Goal: Check status: Check status

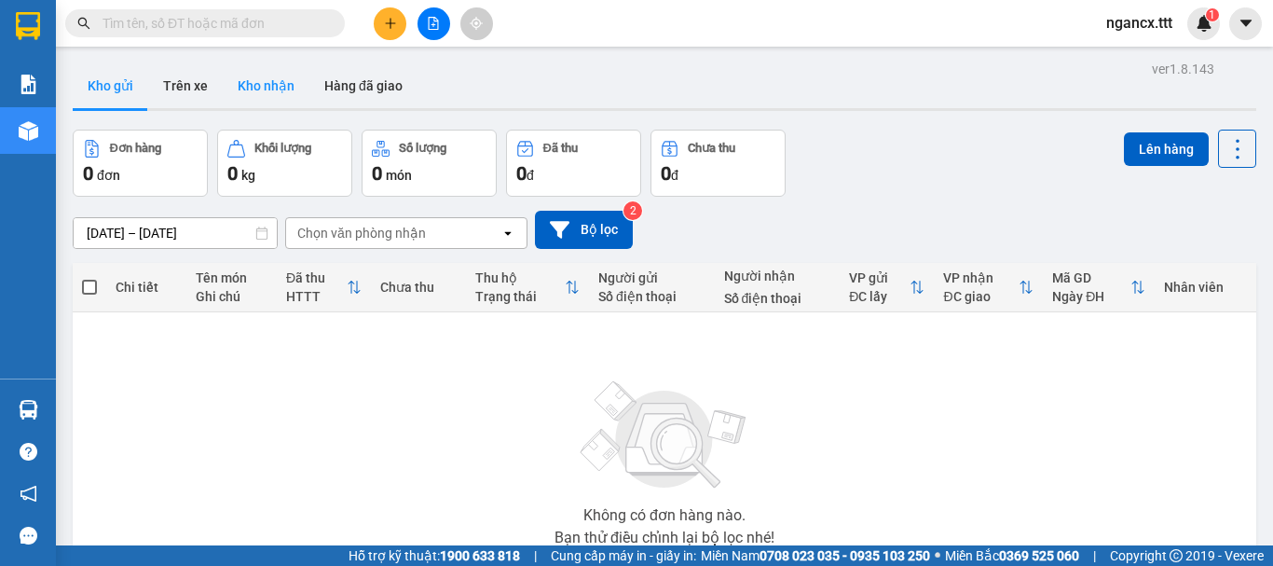
click at [273, 93] on button "Kho nhận" at bounding box center [266, 85] width 87 height 45
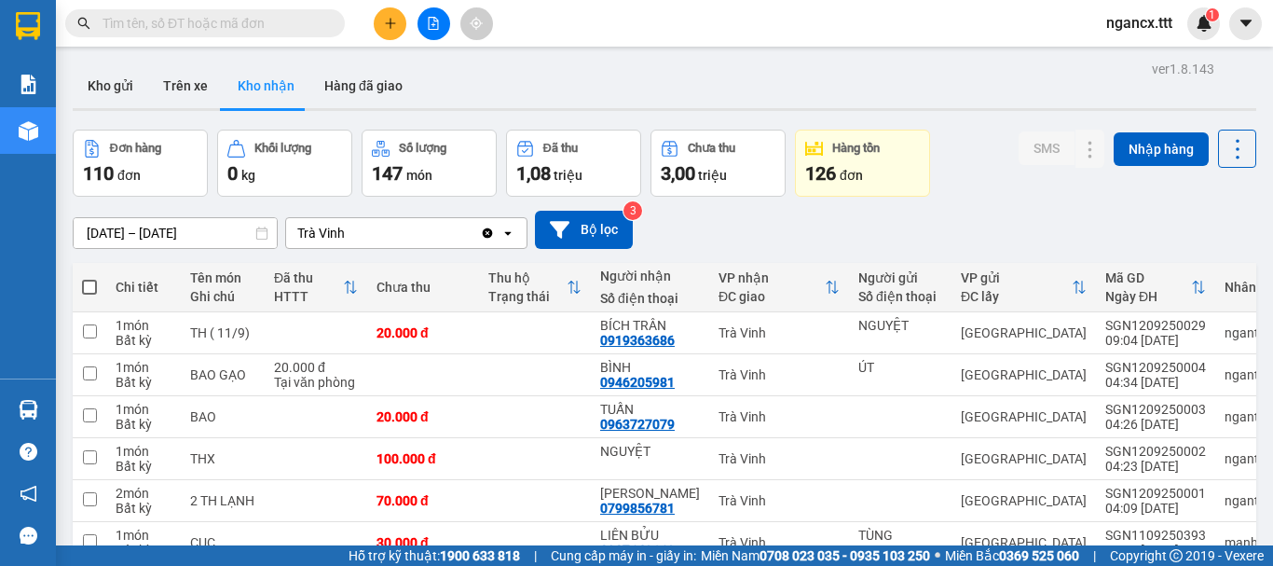
click at [176, 239] on div "ver 1.8.143 Kho gửi Trên xe [PERSON_NAME] Hàng đã [PERSON_NAME] hàng 110 đơn [P…" at bounding box center [664, 427] width 1198 height 743
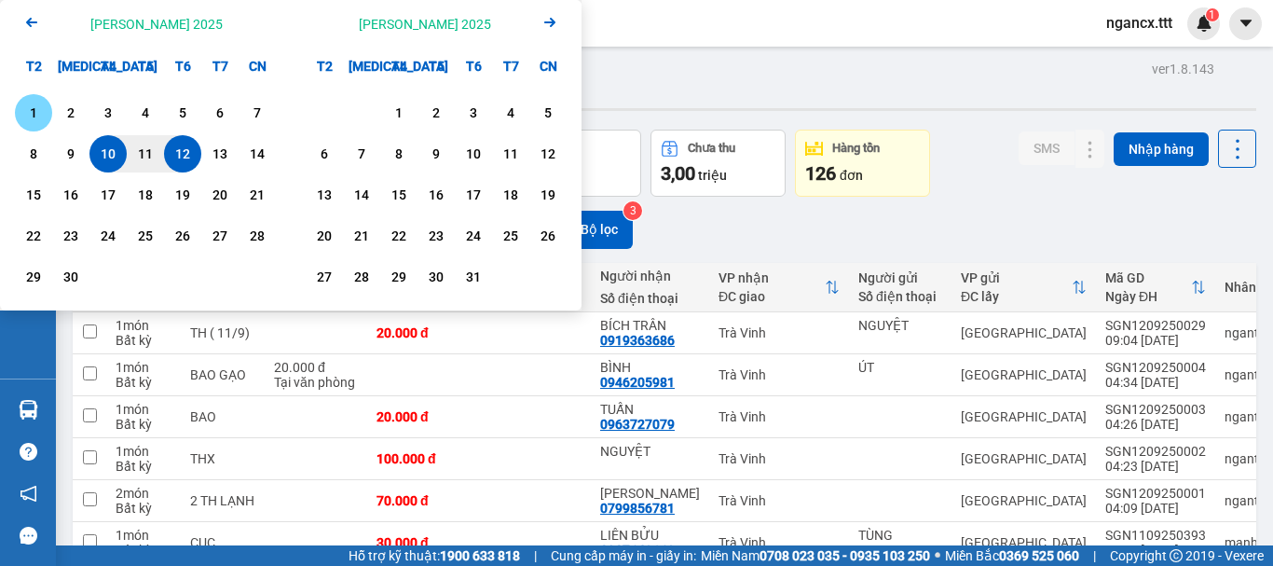
click at [34, 112] on div "1" at bounding box center [33, 113] width 26 height 22
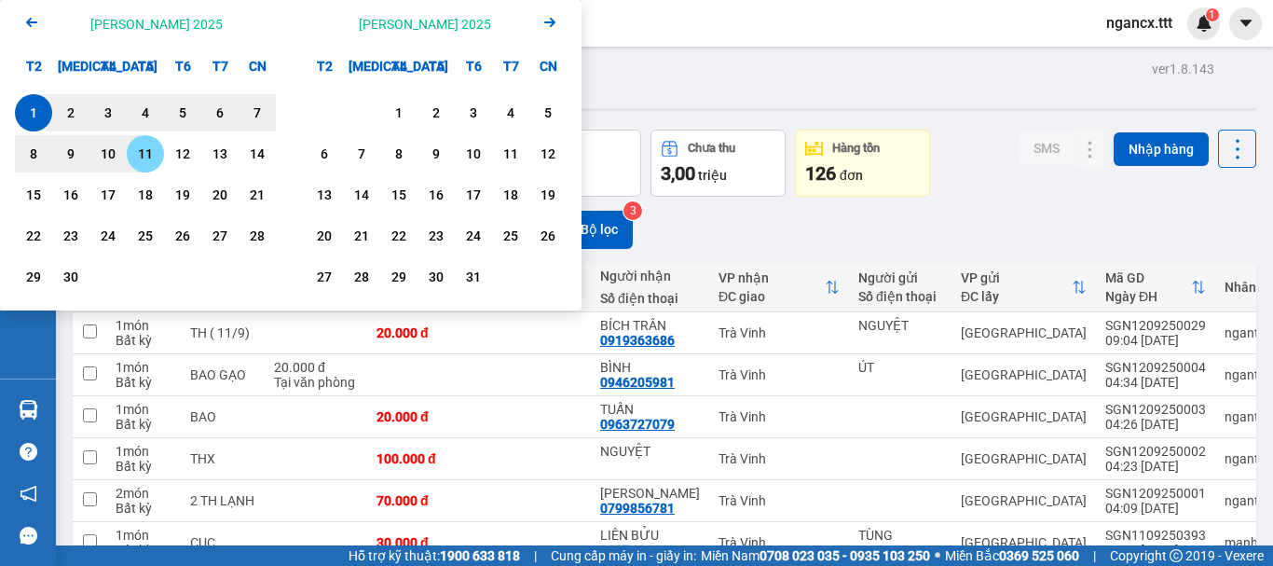
click at [143, 149] on div "11" at bounding box center [145, 154] width 26 height 22
type input "[DATE] – [DATE]"
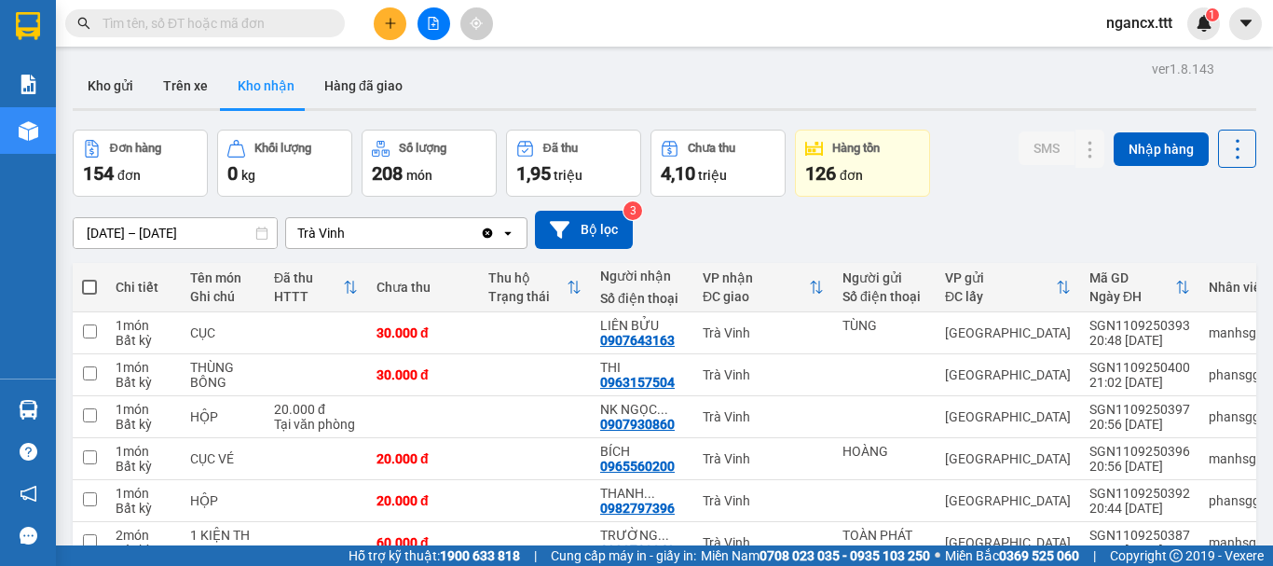
scroll to position [300, 0]
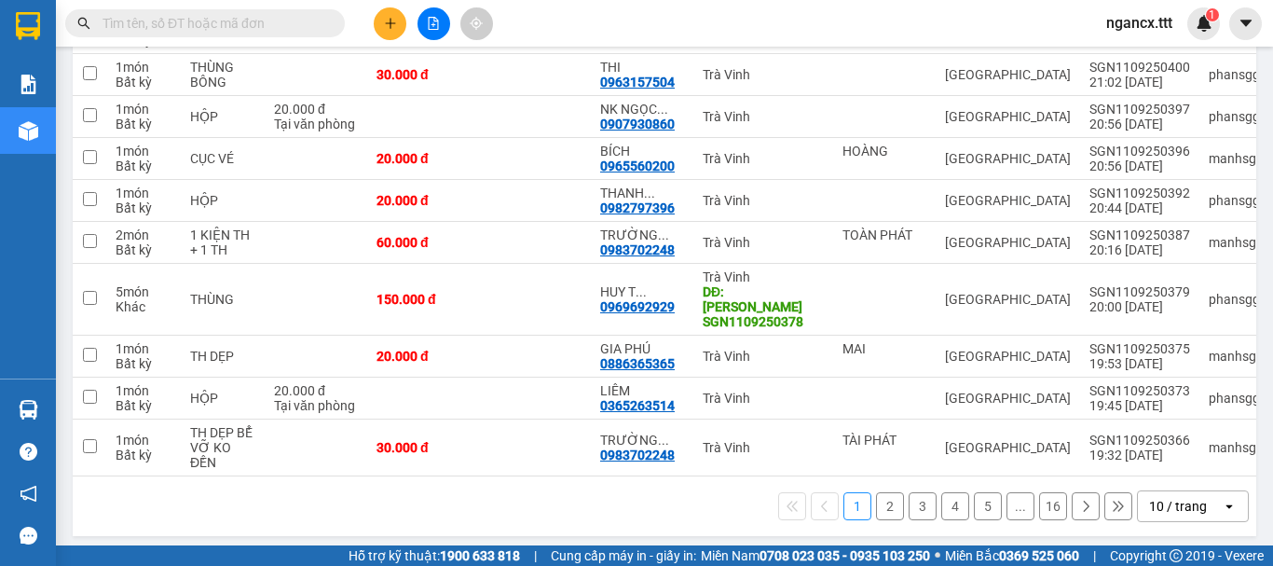
click at [1205, 497] on div "10 / trang" at bounding box center [1180, 506] width 84 height 30
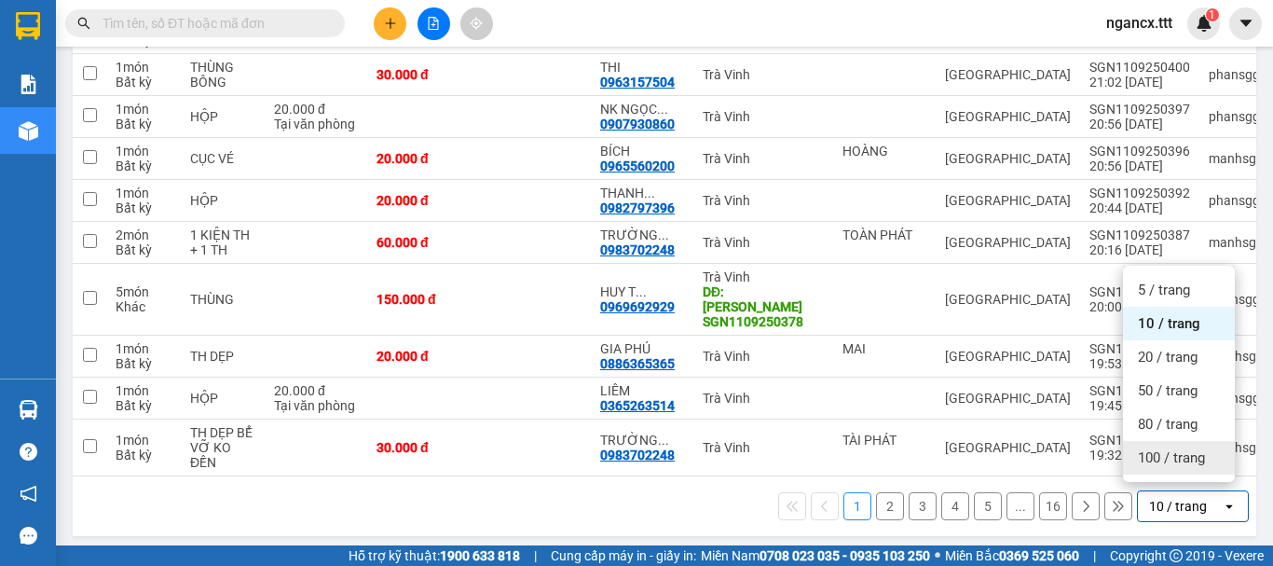
click at [1181, 460] on span "100 / trang" at bounding box center [1171, 457] width 67 height 19
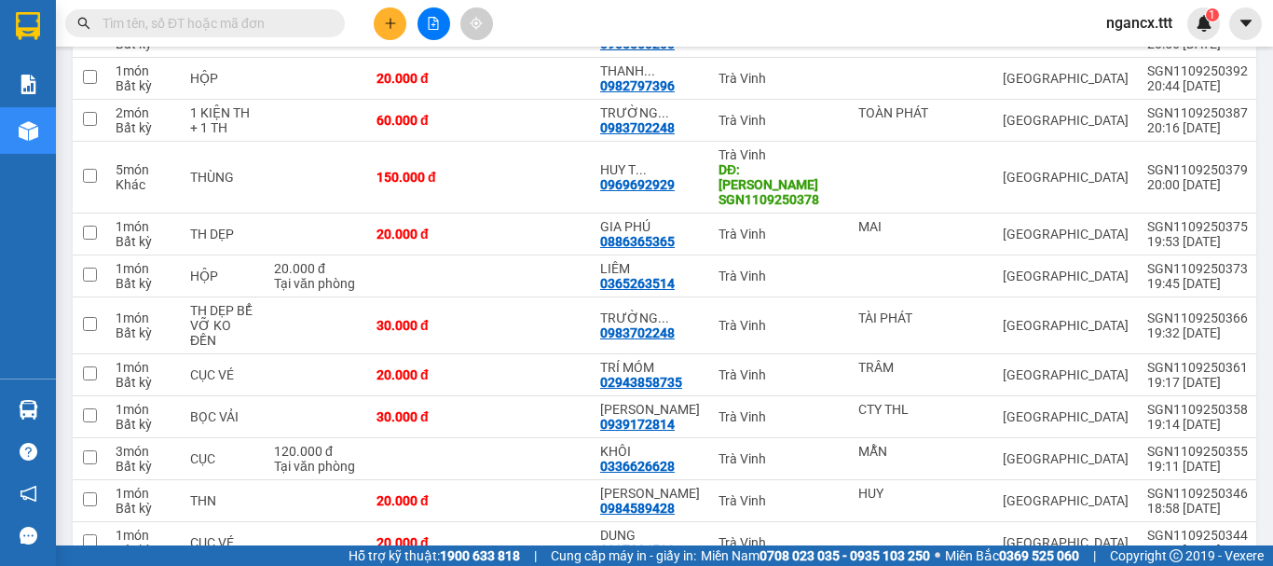
scroll to position [0, 0]
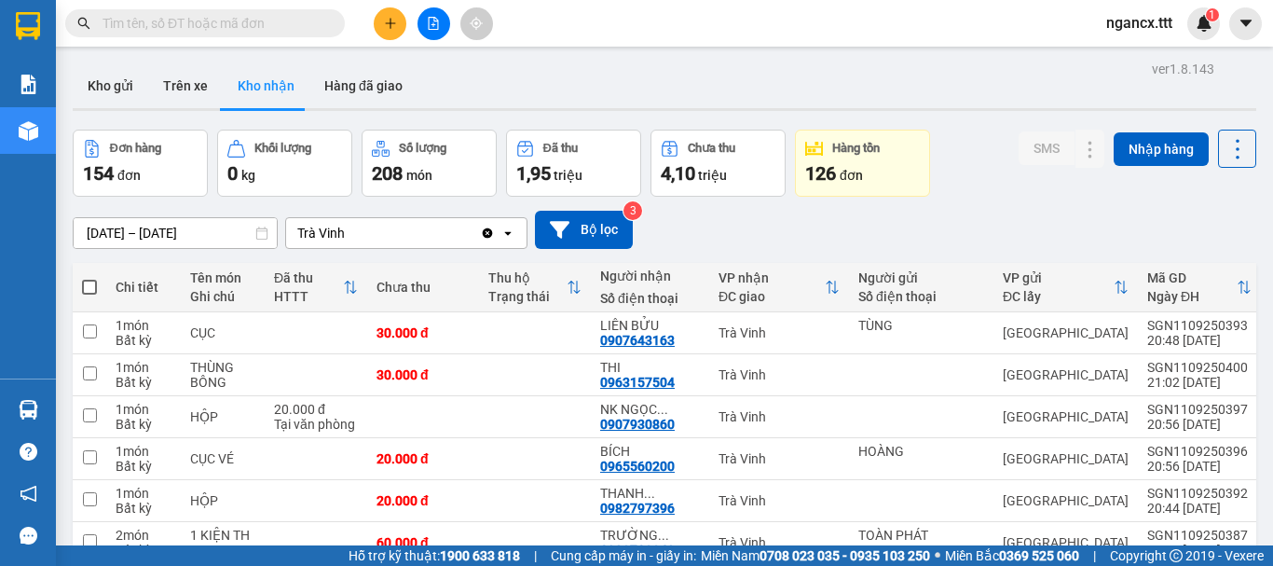
click at [296, 21] on input "text" at bounding box center [212, 23] width 220 height 20
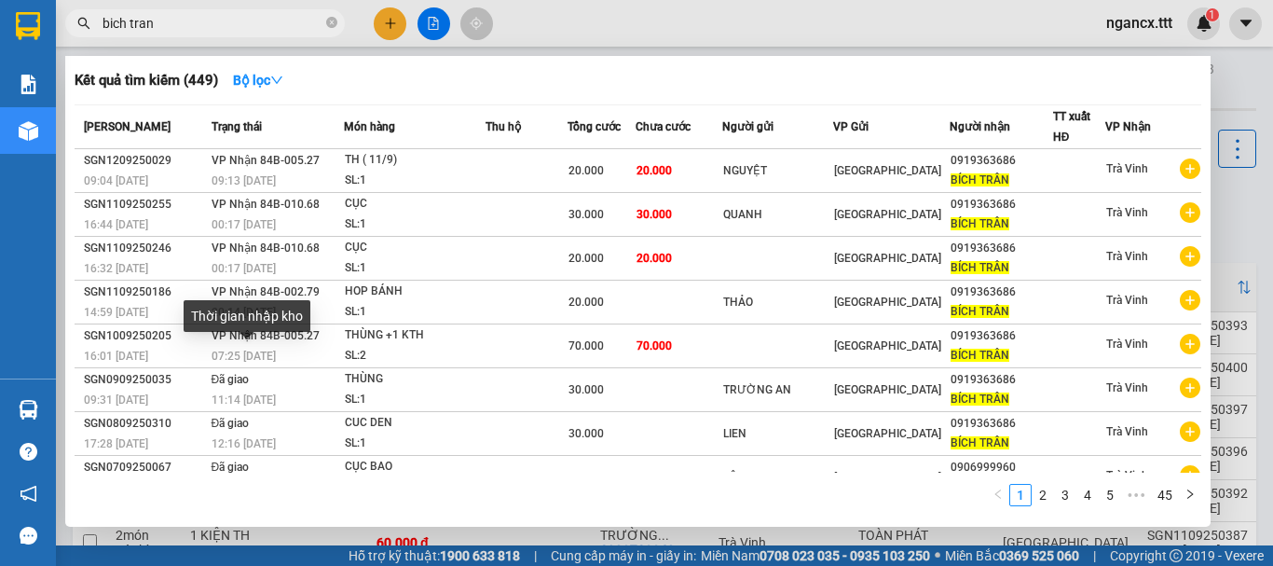
type input "bich tran"
click at [257, 334] on div "Thời gian nhập kho" at bounding box center [247, 322] width 127 height 45
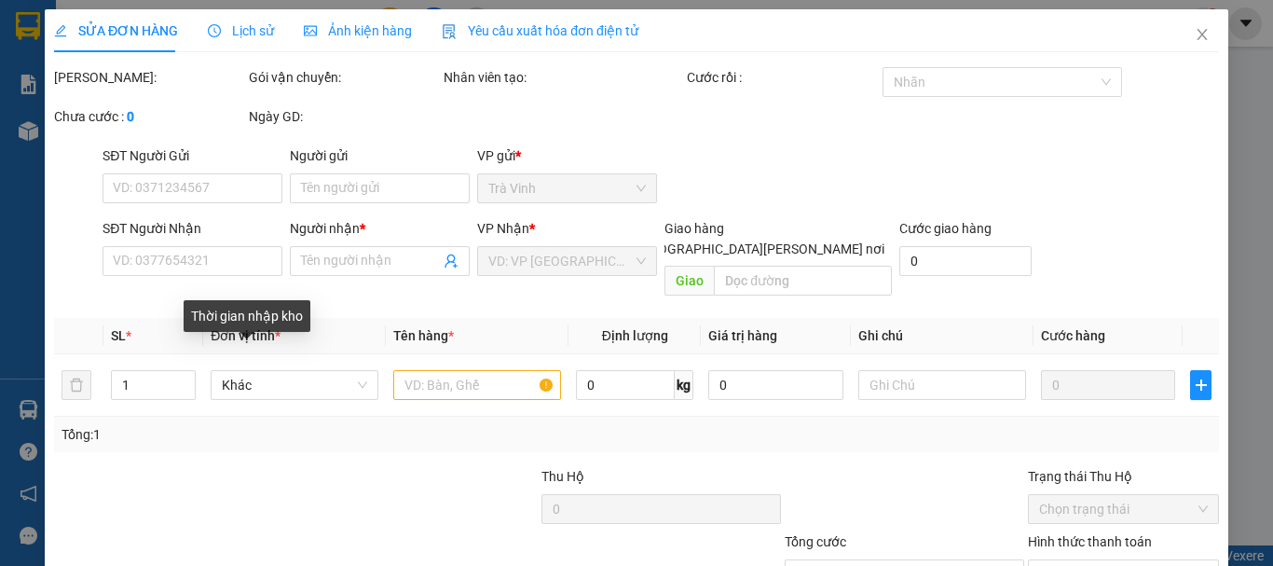
type input "0919363686"
type input "BÍCH TRÂN"
type input "70.000"
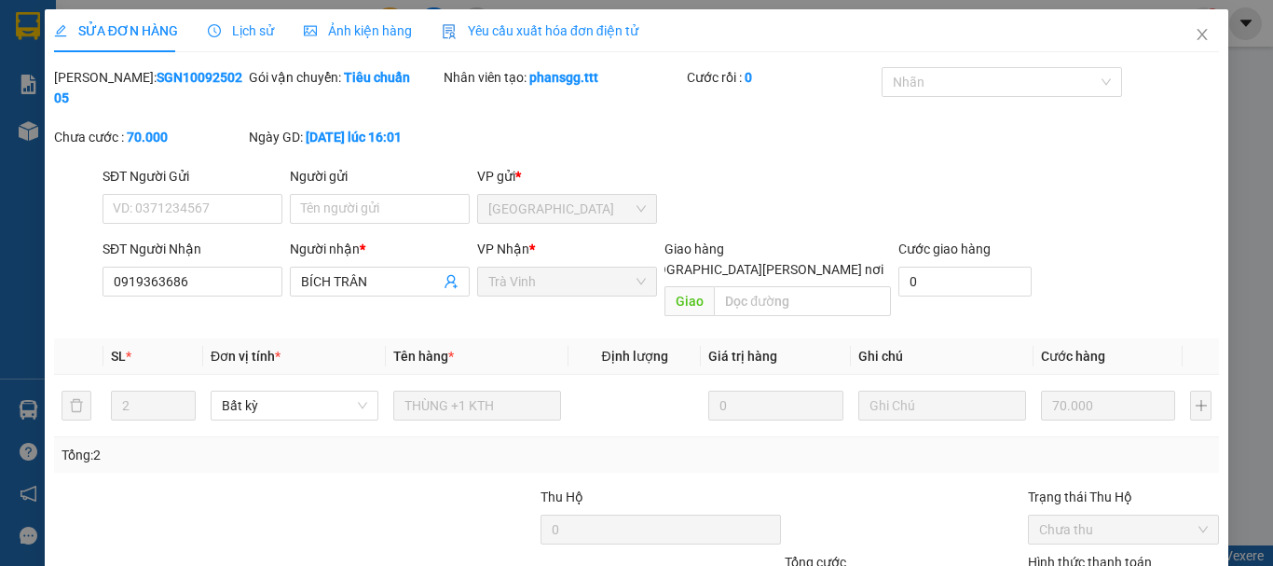
click at [237, 34] on span "Lịch sử" at bounding box center [241, 30] width 66 height 15
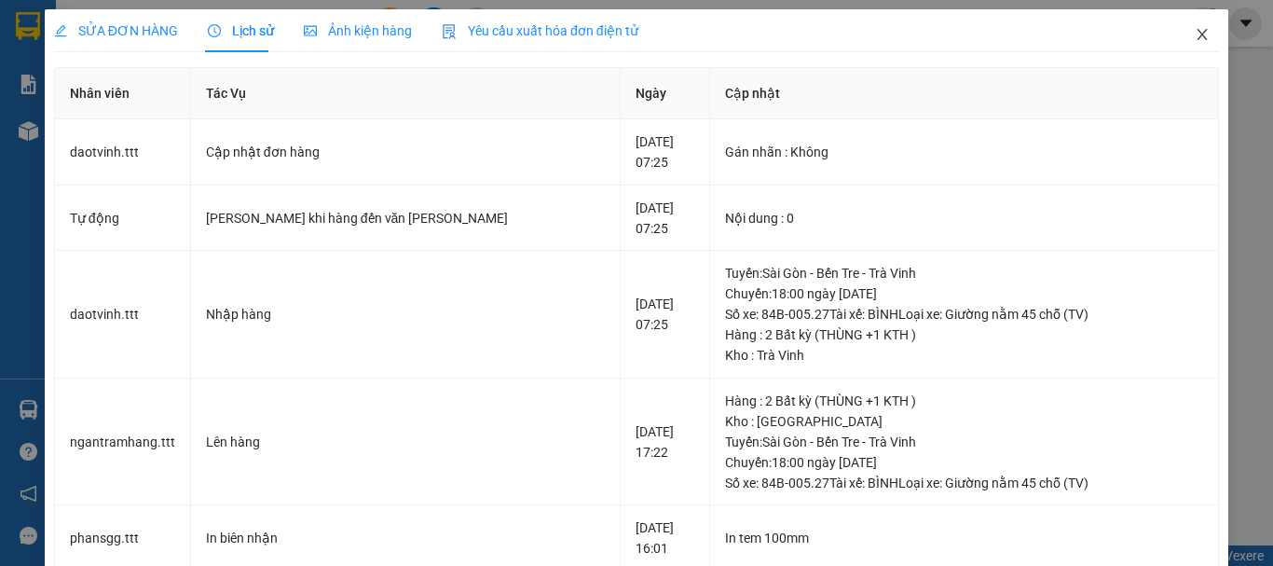
click at [1195, 36] on icon "close" at bounding box center [1202, 34] width 15 height 15
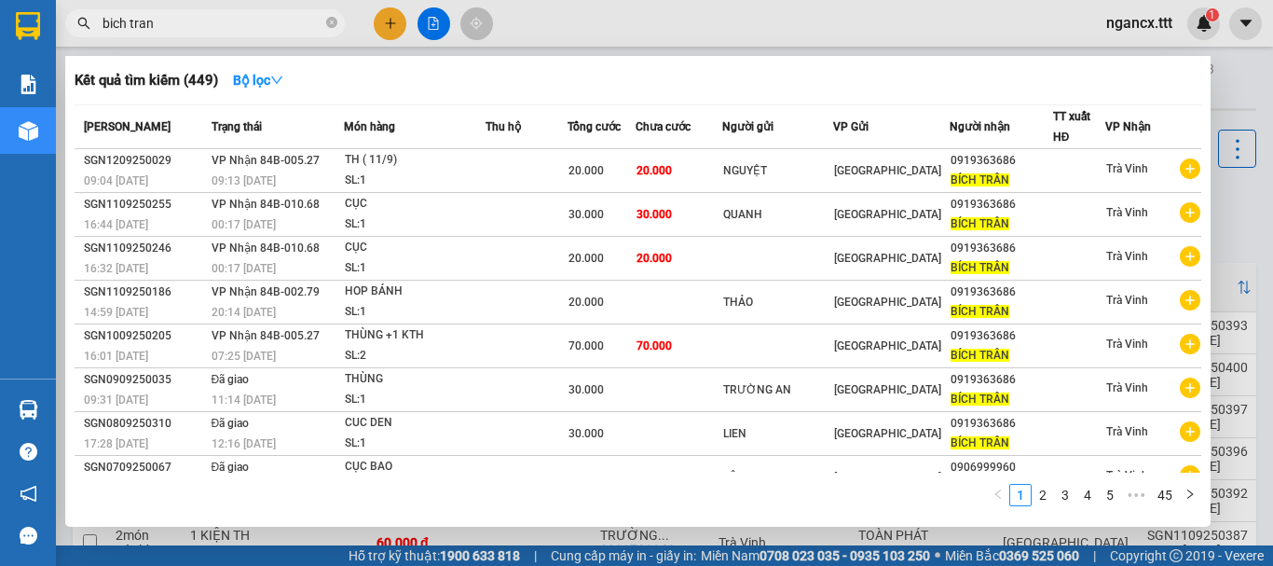
click at [234, 22] on input "bich tran" at bounding box center [212, 23] width 220 height 20
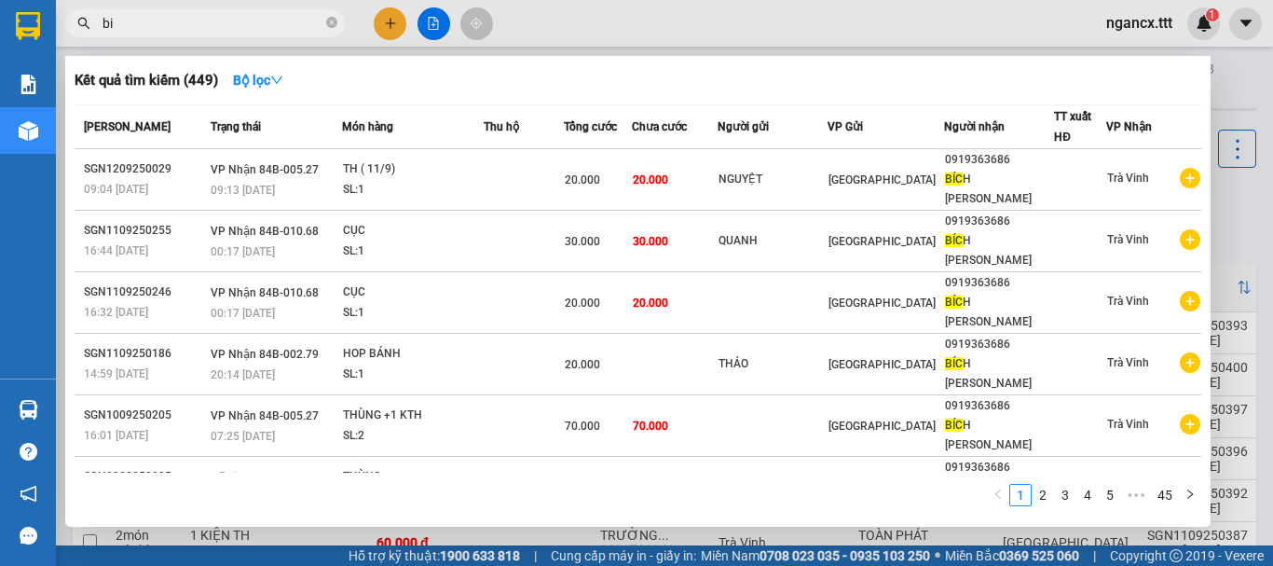
type input "b"
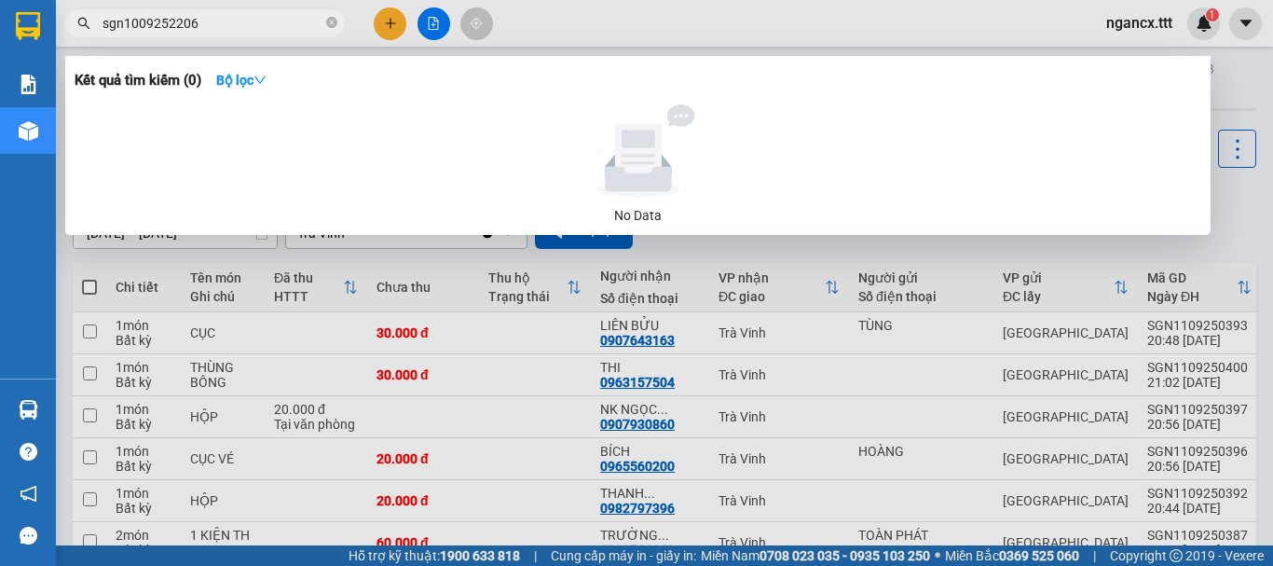
click at [266, 31] on input "sgn1009252206" at bounding box center [212, 23] width 220 height 20
click at [1216, 230] on div at bounding box center [636, 283] width 1273 height 566
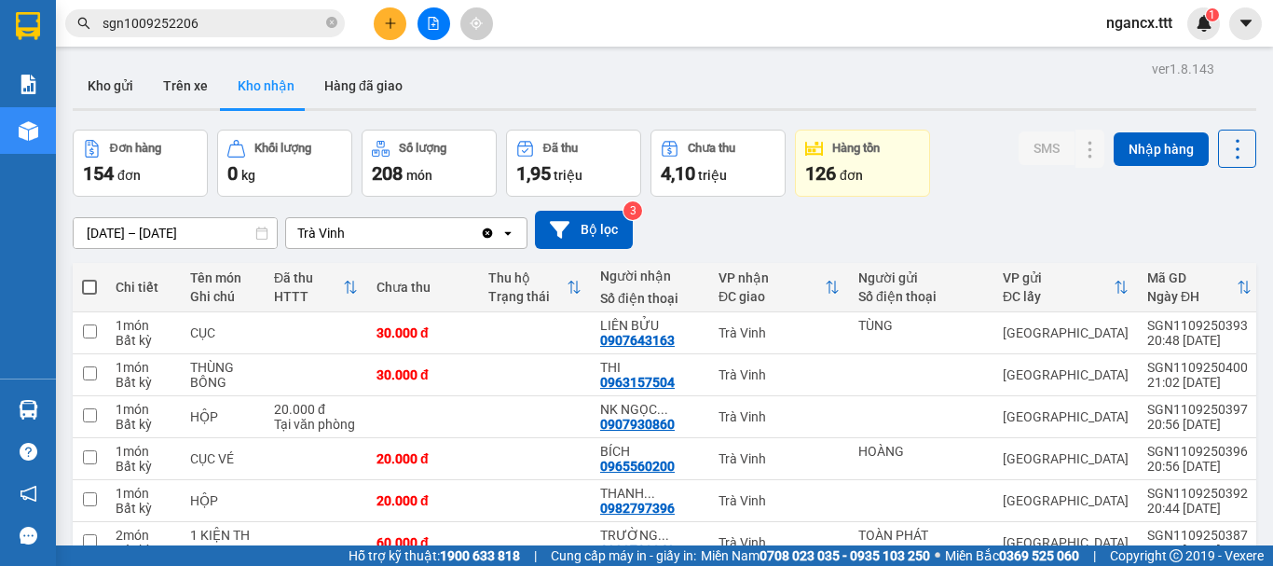
click at [280, 20] on input "sgn1009252206" at bounding box center [212, 23] width 220 height 20
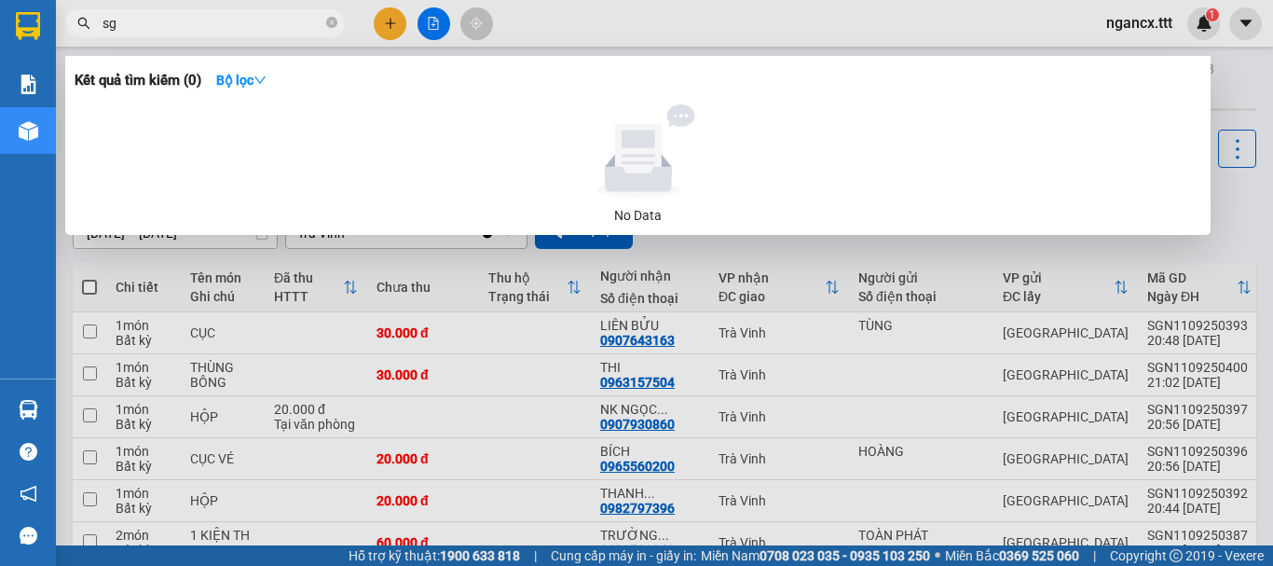
type input "s"
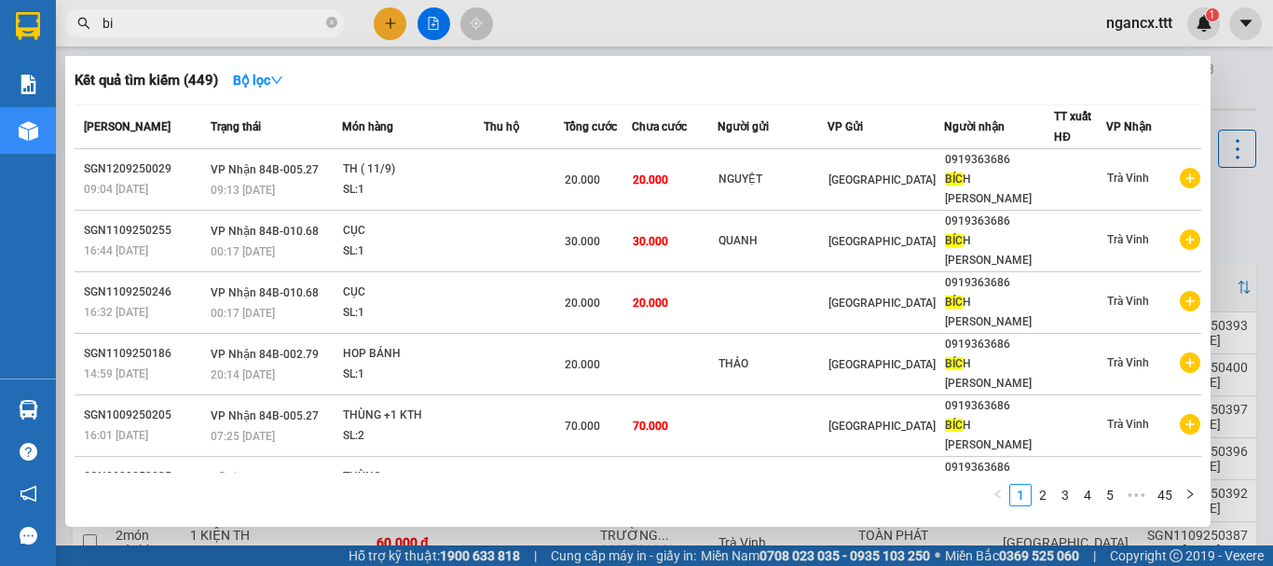
type input "b"
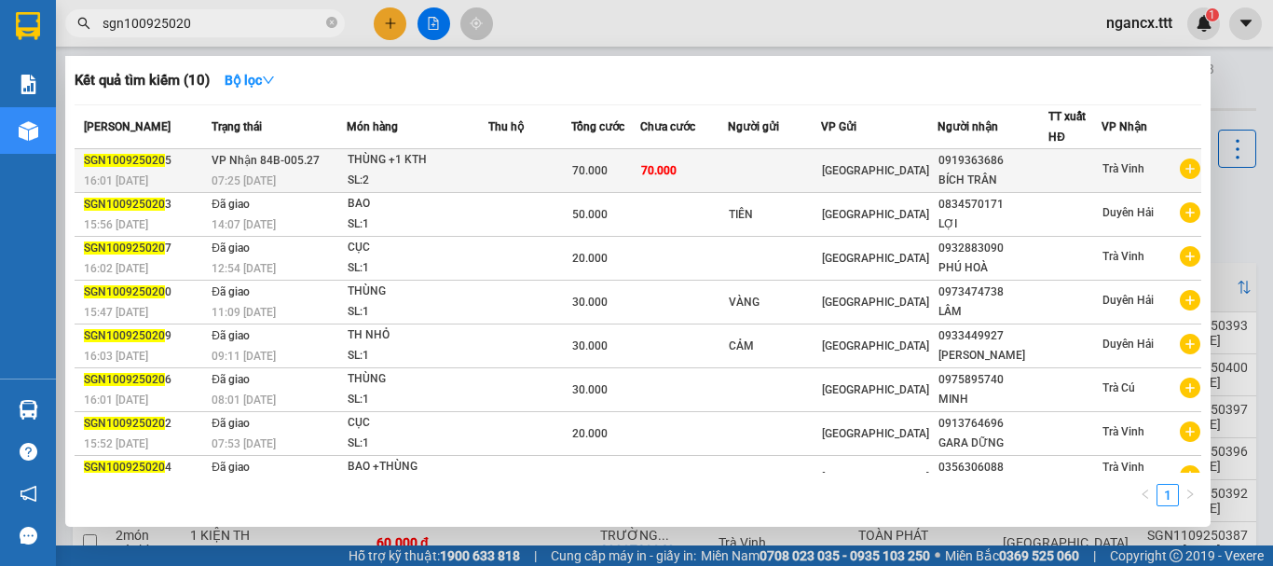
type input "sgn100925020"
click at [939, 166] on div "0919363686" at bounding box center [992, 161] width 109 height 20
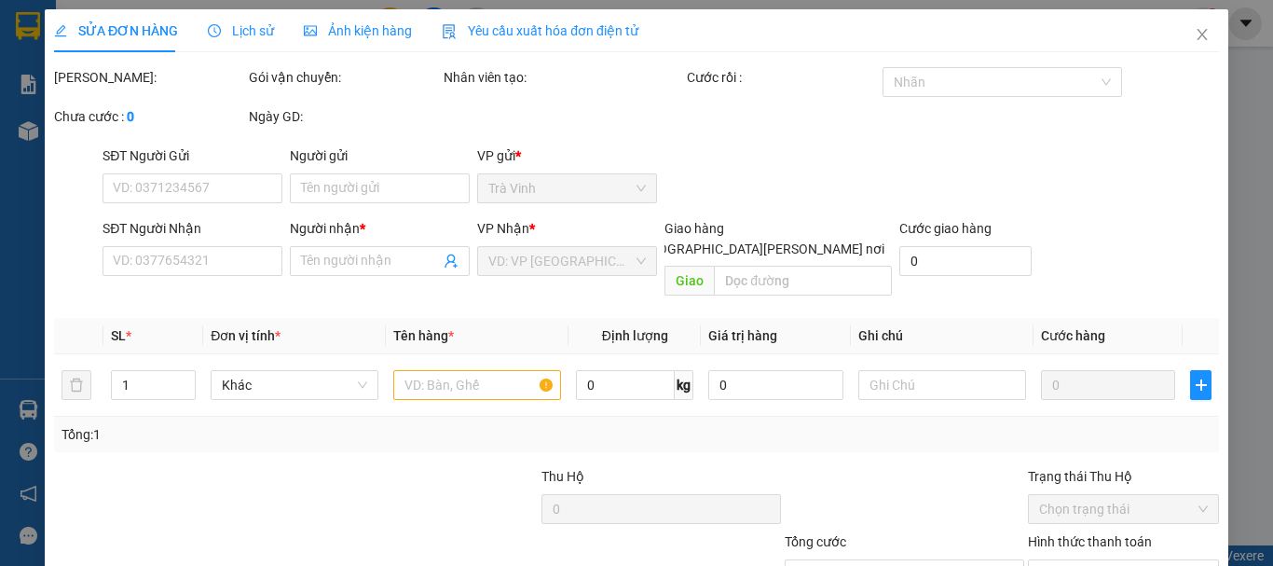
type input "0919363686"
type input "BÍCH TRÂN"
type input "70.000"
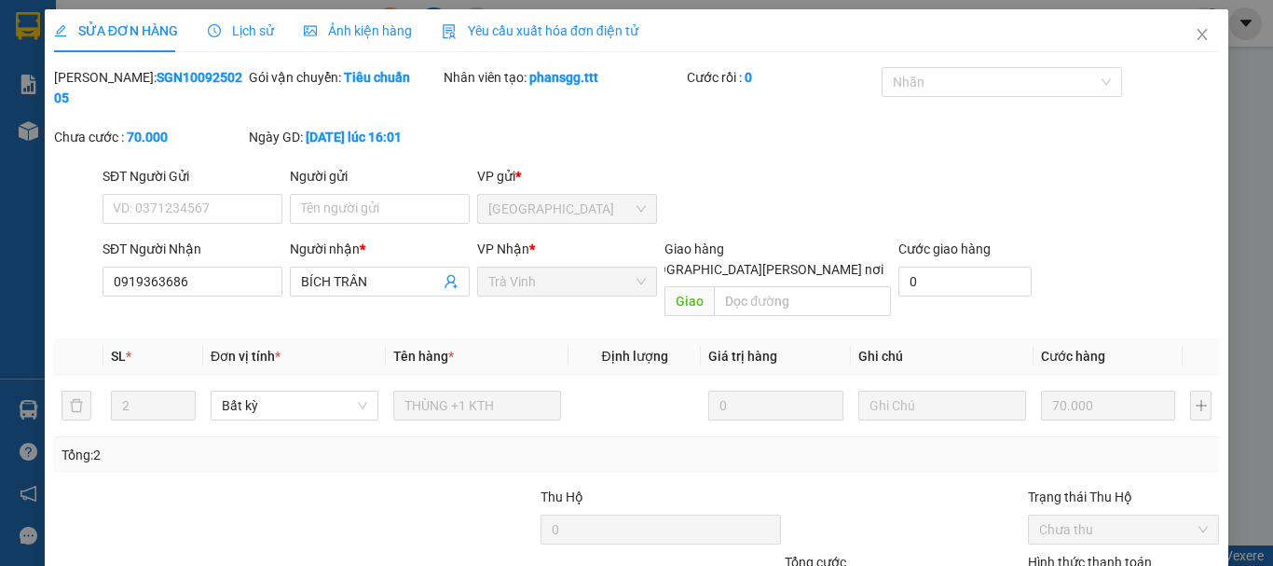
click at [239, 37] on span "Lịch sử" at bounding box center [241, 30] width 66 height 15
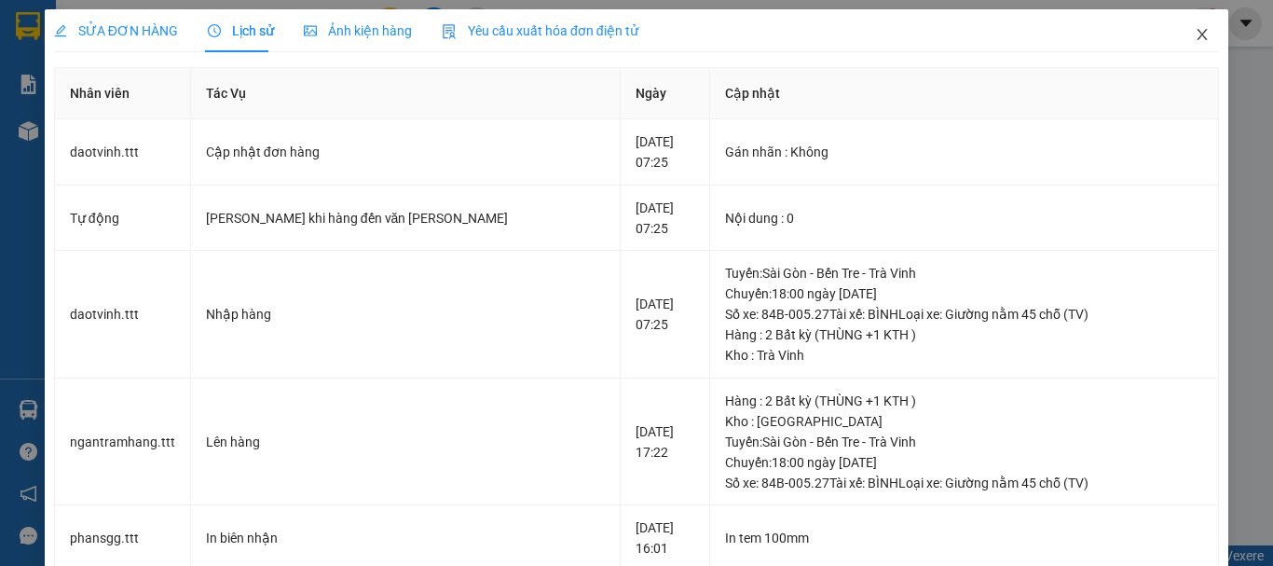
click at [1195, 32] on icon "close" at bounding box center [1202, 34] width 15 height 15
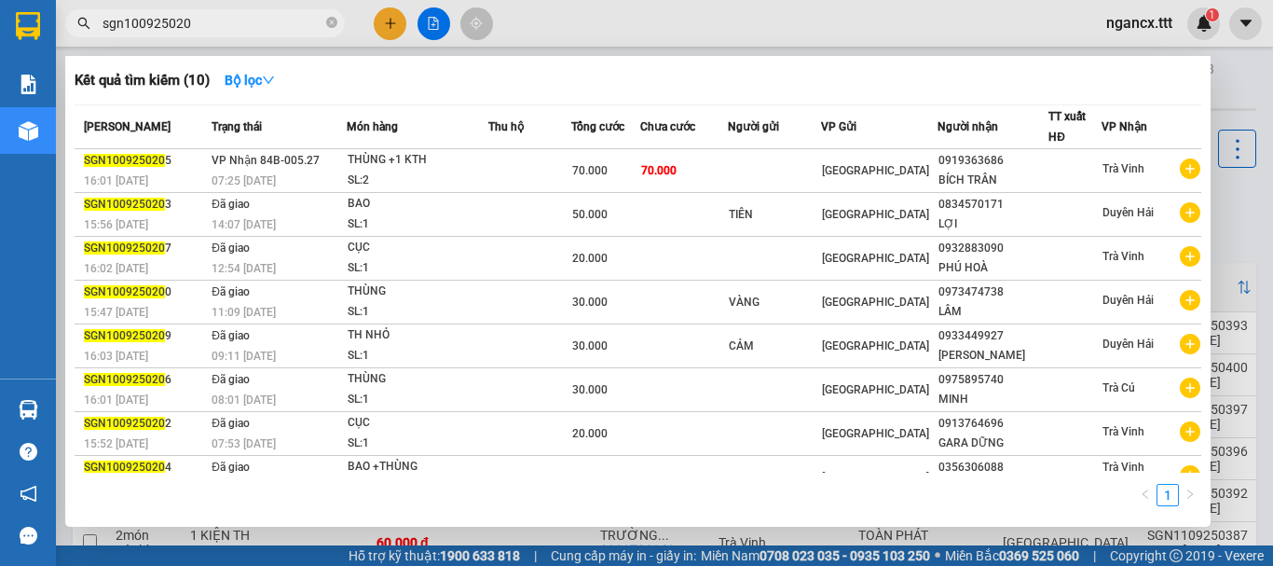
click at [243, 14] on input "sgn100925020" at bounding box center [212, 23] width 220 height 20
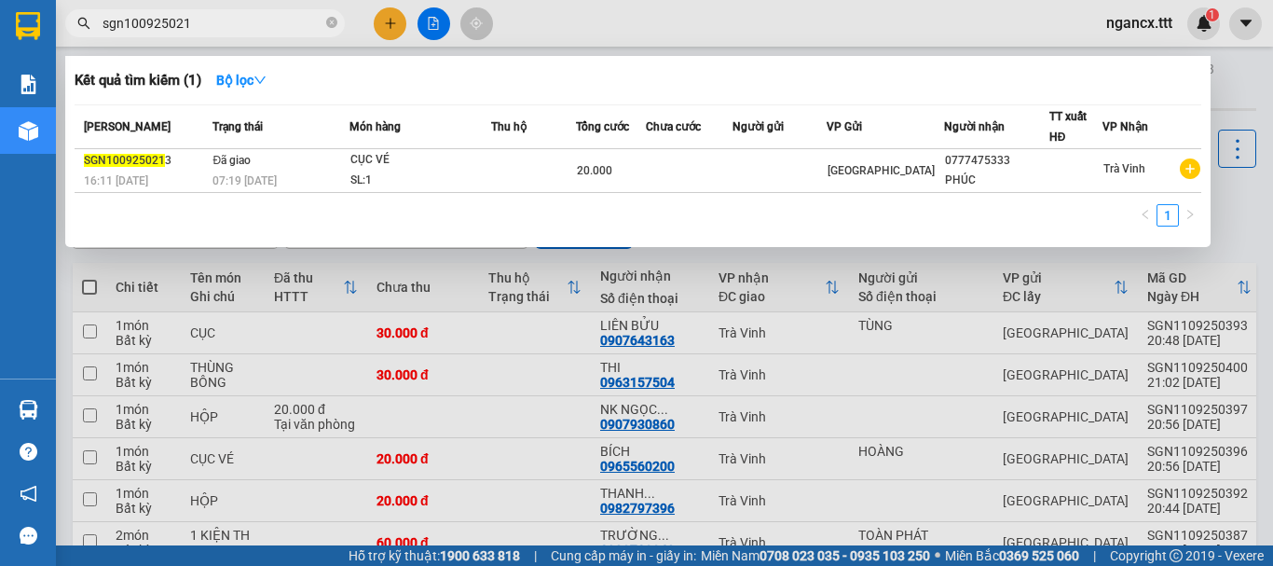
type input "sgn1009250214"
click at [337, 28] on span "sgn1009250214" at bounding box center [205, 23] width 280 height 28
click at [334, 23] on icon "close-circle" at bounding box center [331, 22] width 11 height 11
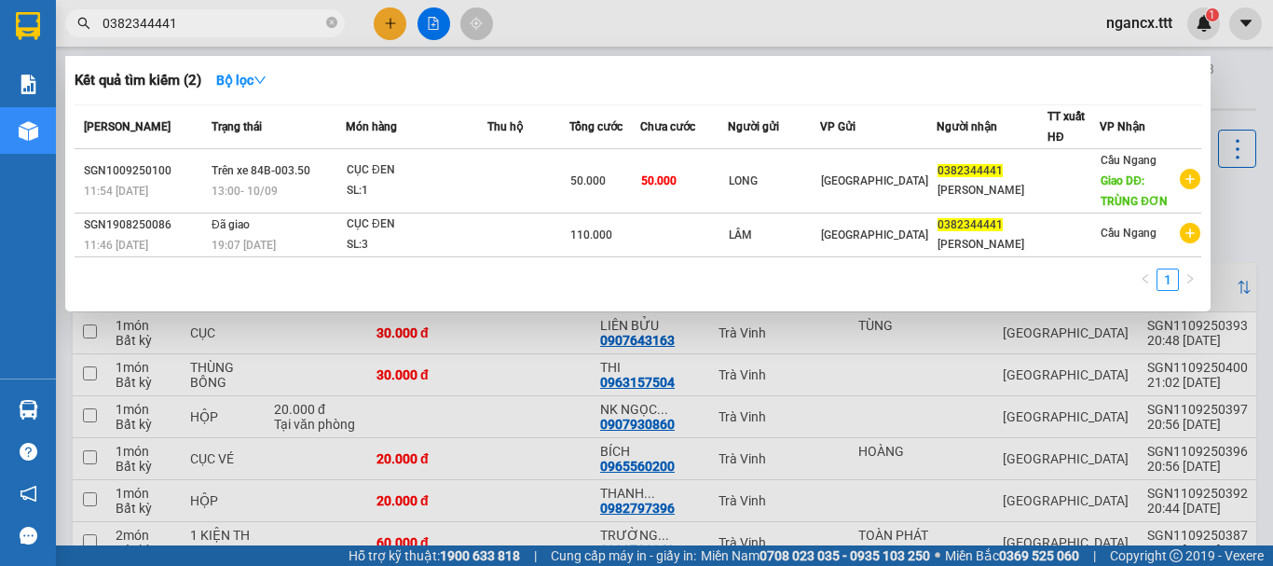
click at [244, 18] on input "0382344441" at bounding box center [212, 23] width 220 height 20
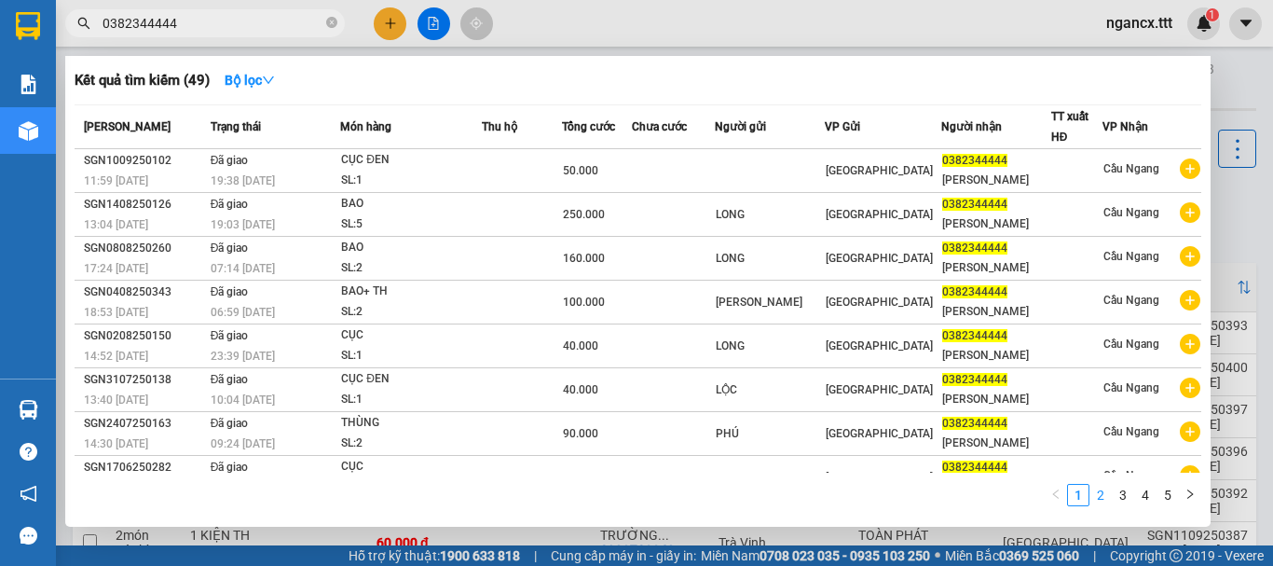
click at [1101, 498] on link "2" at bounding box center [1100, 495] width 20 height 20
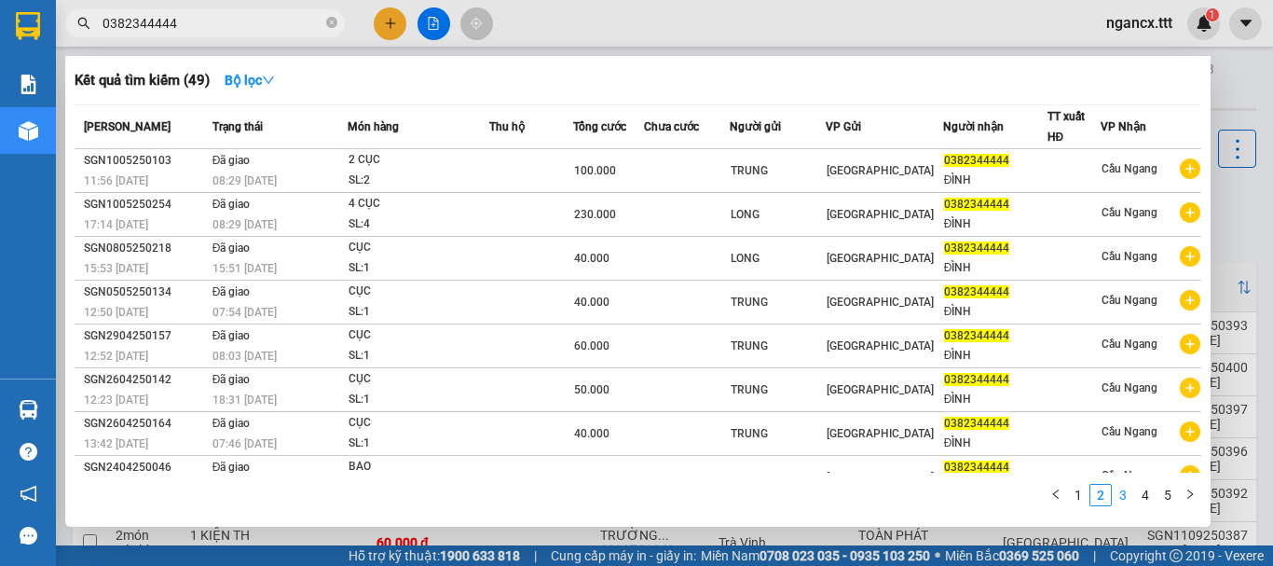
click at [1127, 498] on link "3" at bounding box center [1123, 495] width 20 height 20
click at [1144, 499] on link "4" at bounding box center [1145, 495] width 20 height 20
click at [1164, 495] on link "5" at bounding box center [1167, 495] width 20 height 20
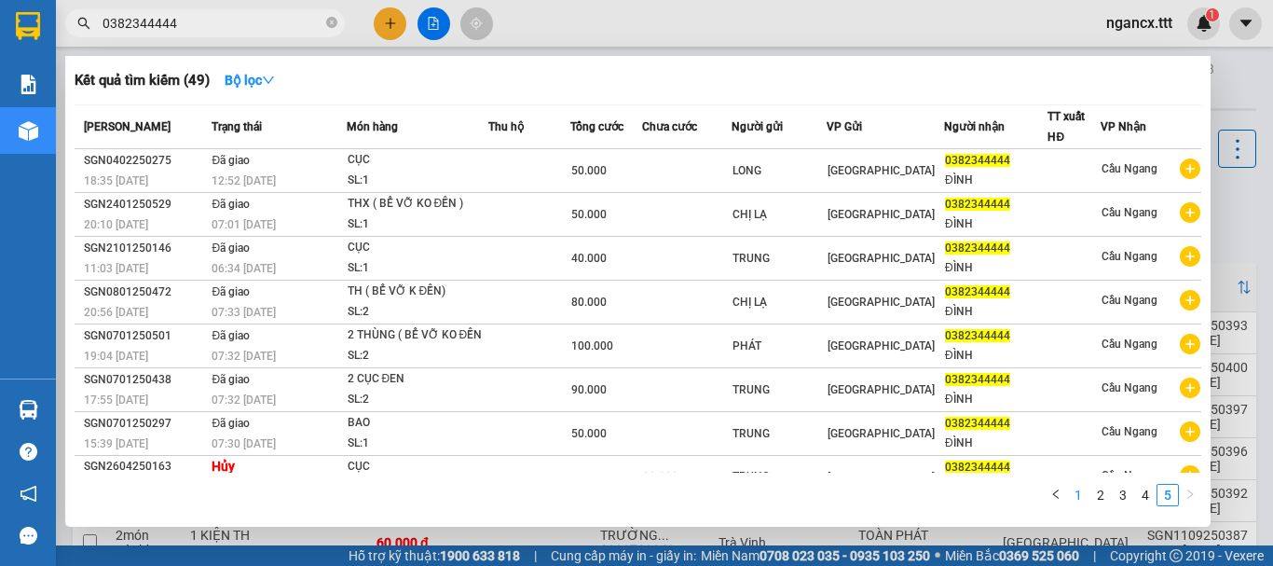
click at [1082, 495] on link "1" at bounding box center [1078, 495] width 20 height 20
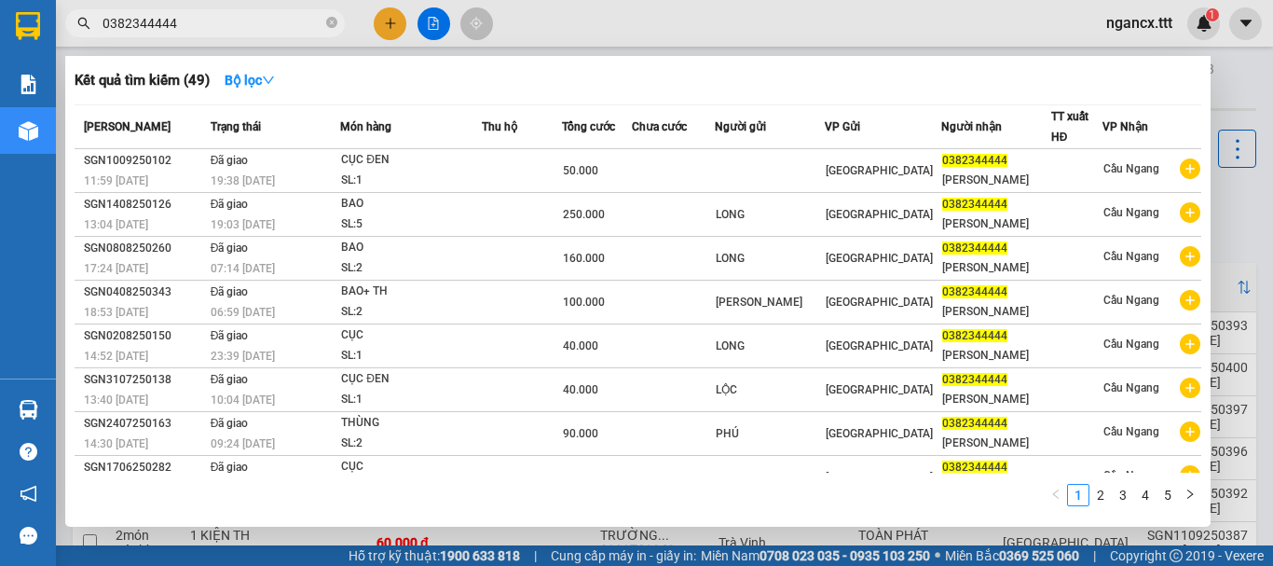
click at [234, 24] on input "0382344444" at bounding box center [212, 23] width 220 height 20
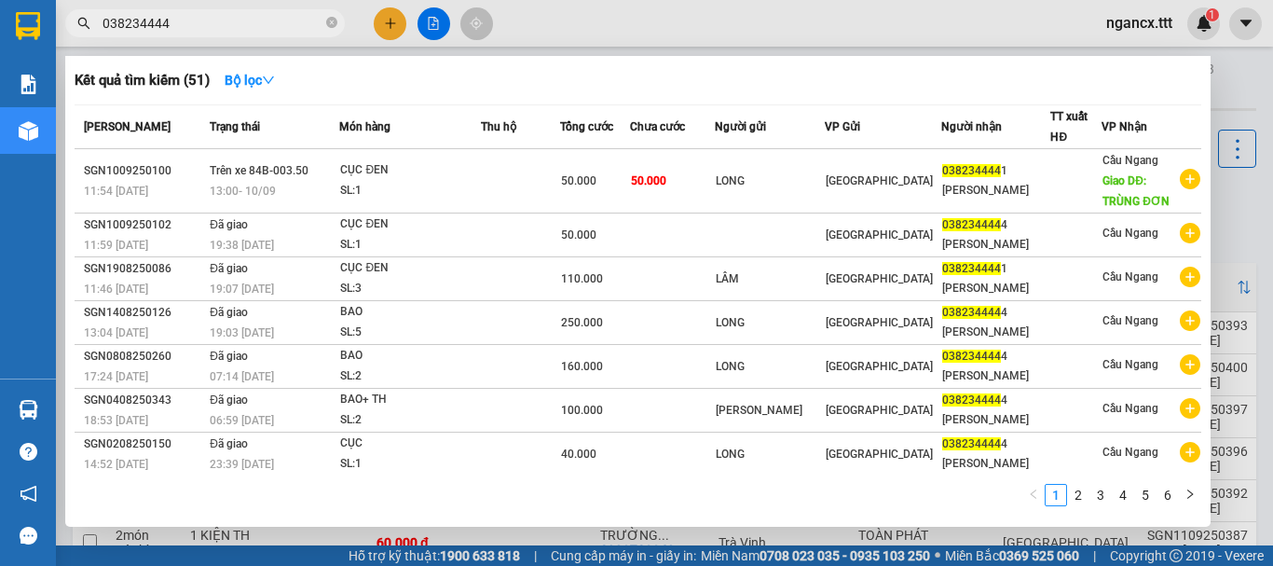
type input "0382344444"
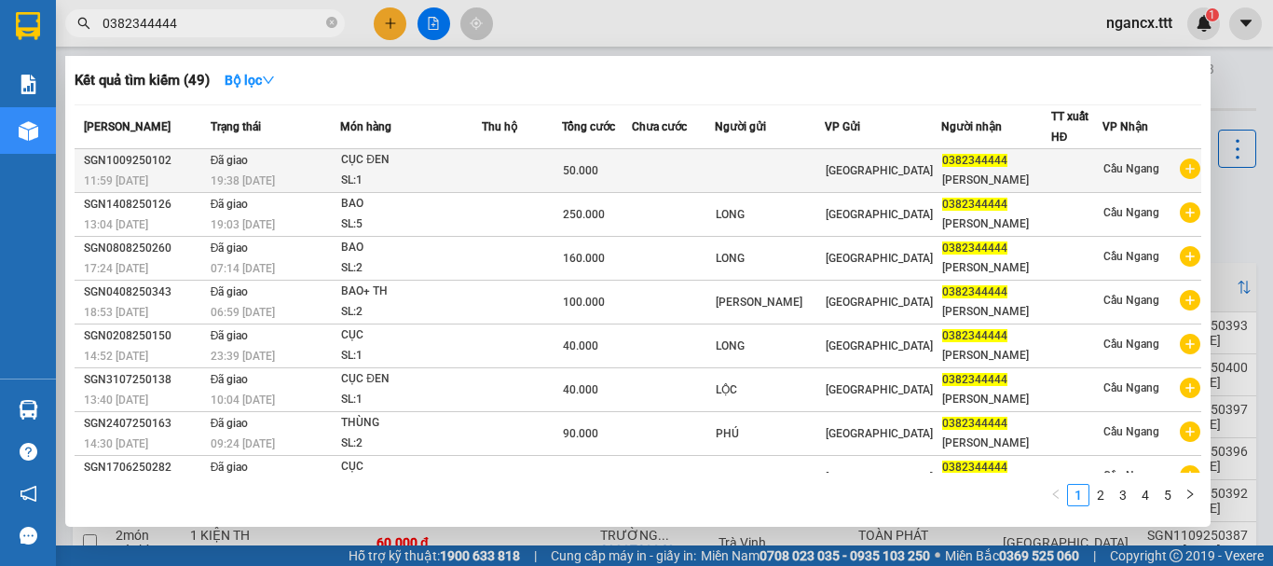
click at [159, 174] on div "11:59 - 10/09" at bounding box center [144, 181] width 121 height 20
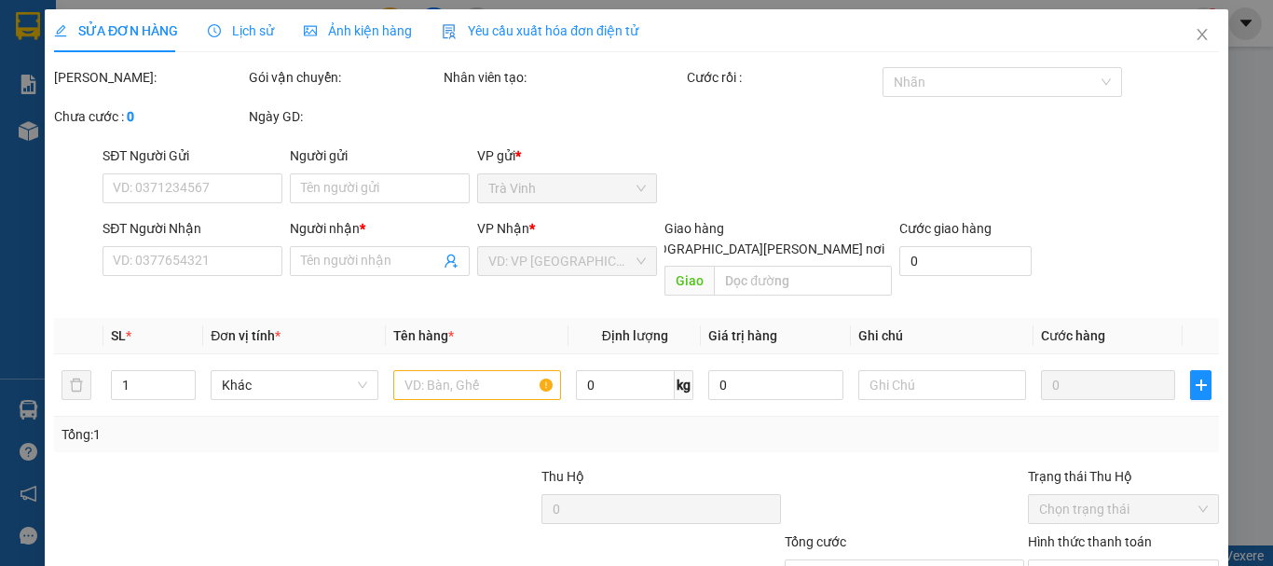
type input "0382344444"
type input "[PERSON_NAME]"
type input "50.000"
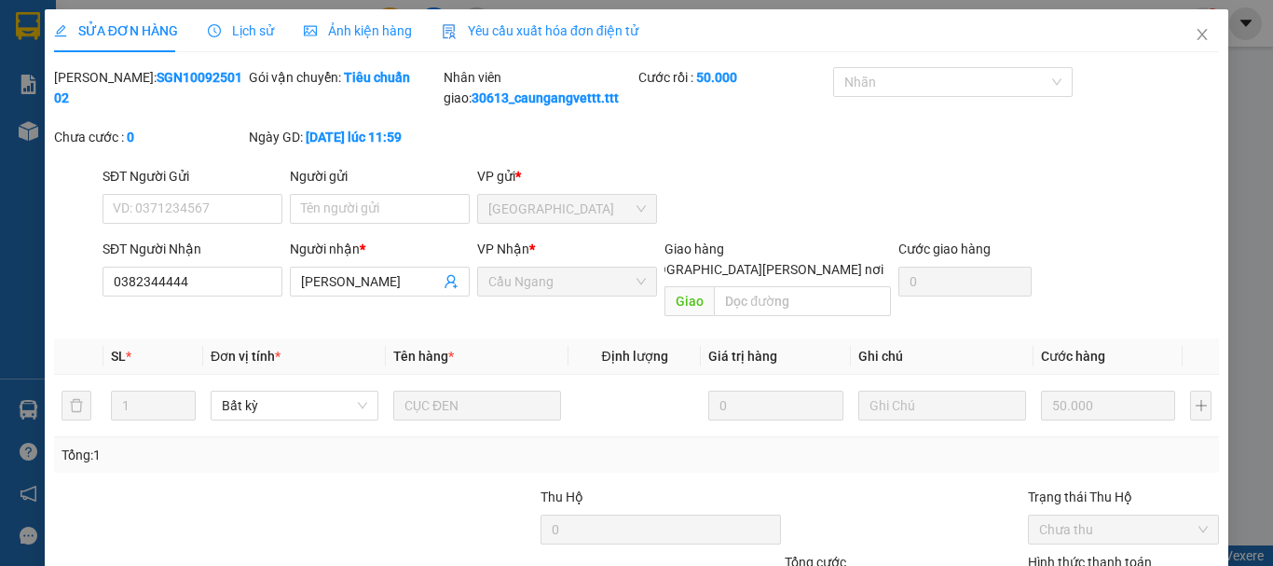
click at [250, 29] on span "Lịch sử" at bounding box center [241, 30] width 66 height 15
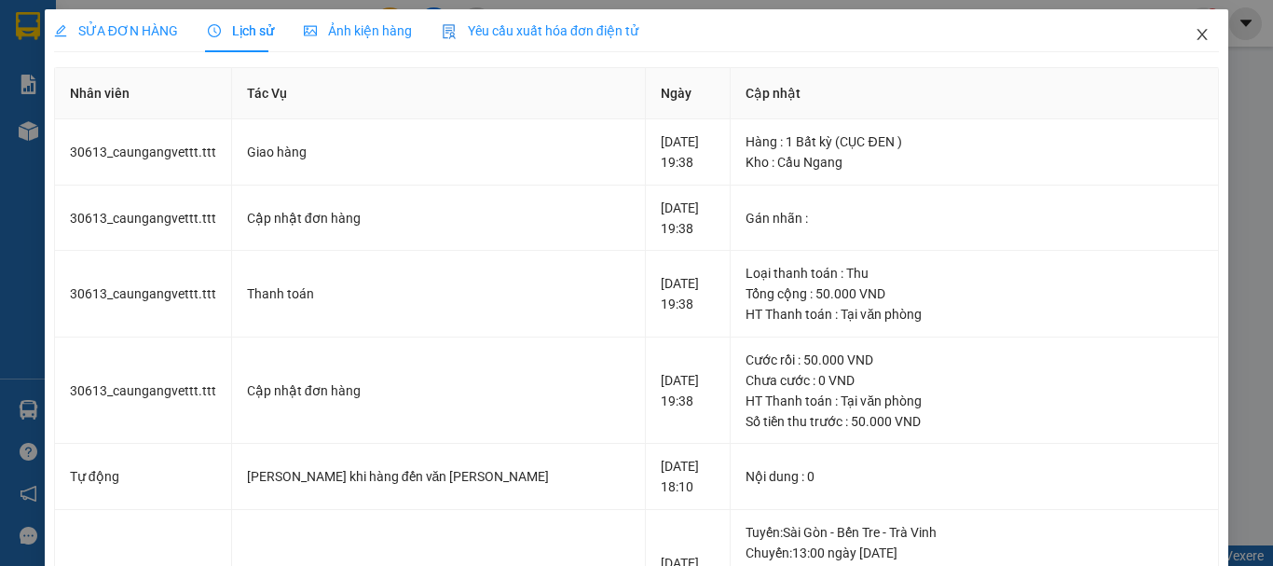
click at [1197, 36] on icon "close" at bounding box center [1202, 34] width 10 height 11
click at [1189, 34] on div "ngancx.ttt 1" at bounding box center [1155, 23] width 129 height 33
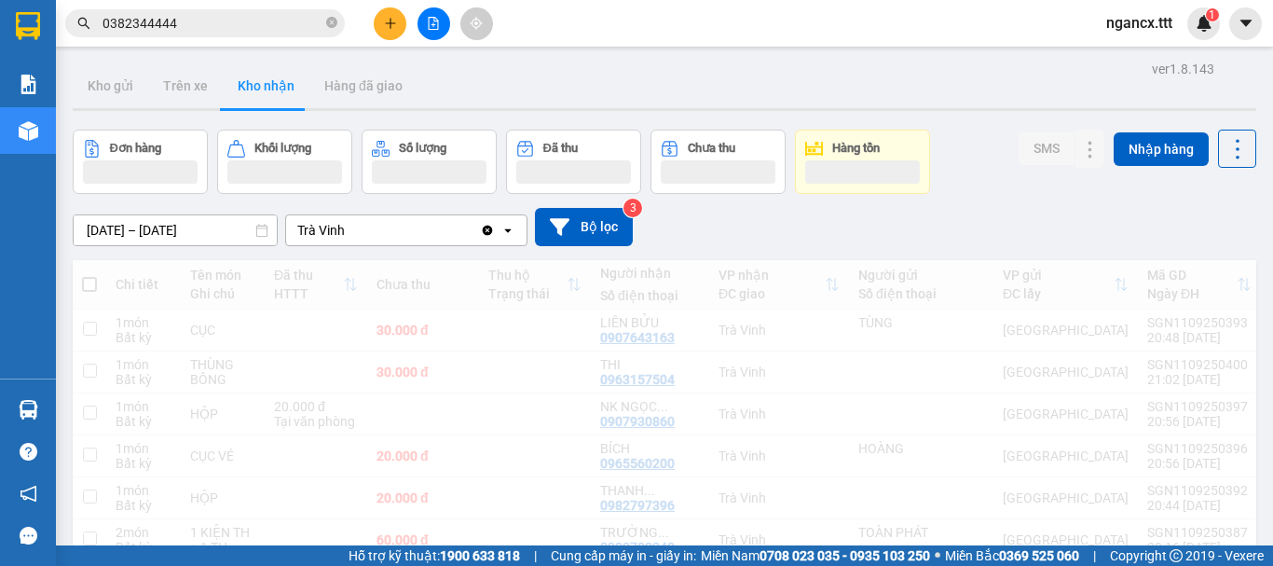
click at [214, 20] on input "0382344444" at bounding box center [212, 23] width 220 height 20
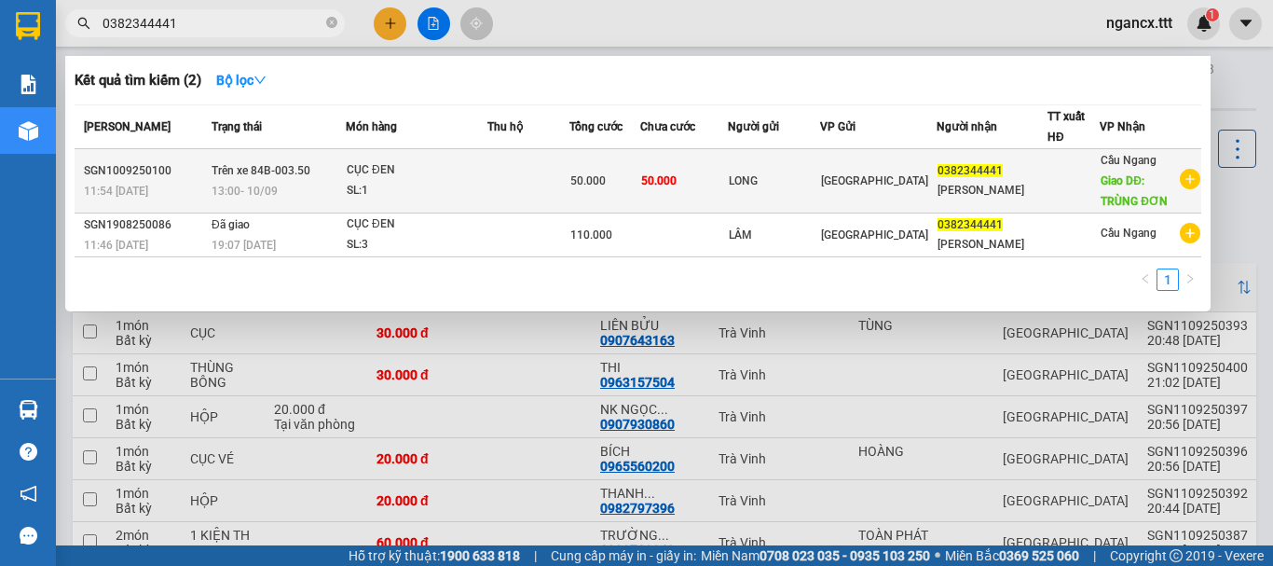
type input "0382344441"
click at [439, 182] on div "SL: 1" at bounding box center [417, 191] width 140 height 20
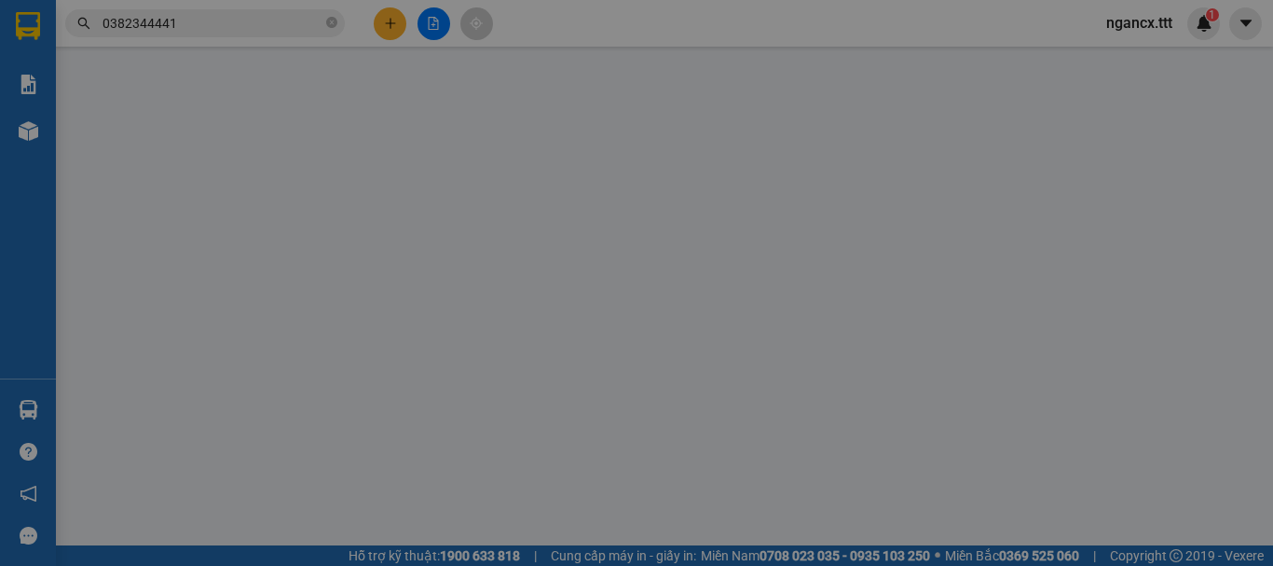
type input "LONG"
type input "0382344441"
type input "[PERSON_NAME]"
type input "TRÙNG ĐƠN"
type input "50.000"
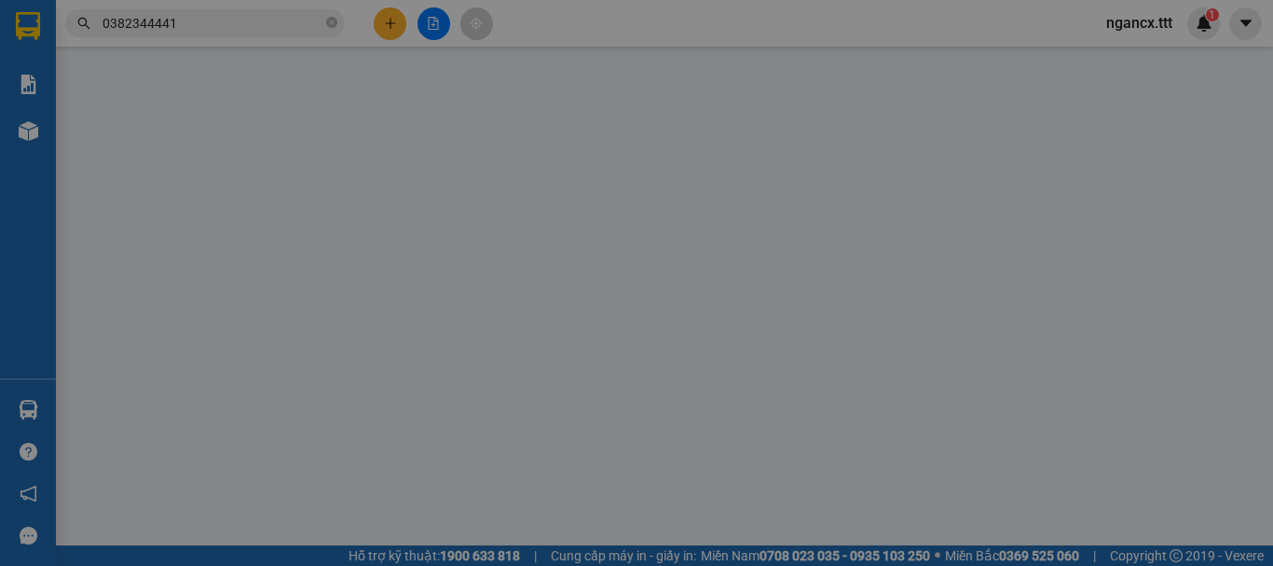
type input "50.000"
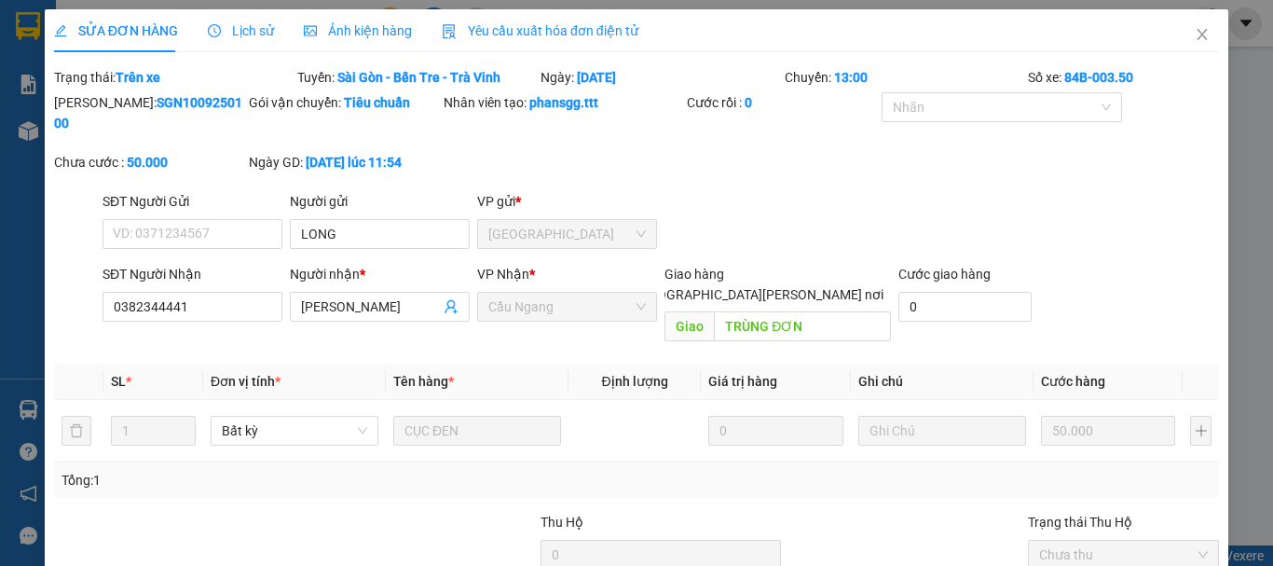
click at [233, 26] on span "Lịch sử" at bounding box center [241, 30] width 66 height 15
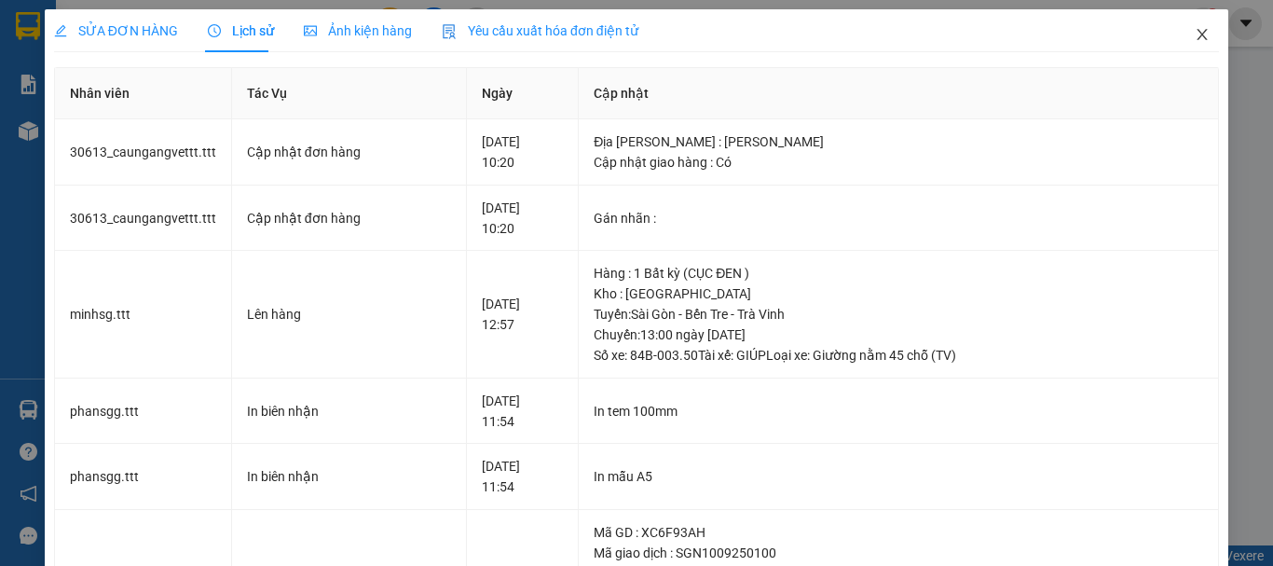
click at [1197, 36] on icon "close" at bounding box center [1202, 34] width 10 height 11
click at [1190, 37] on div "ngancx.ttt 1" at bounding box center [1155, 23] width 129 height 33
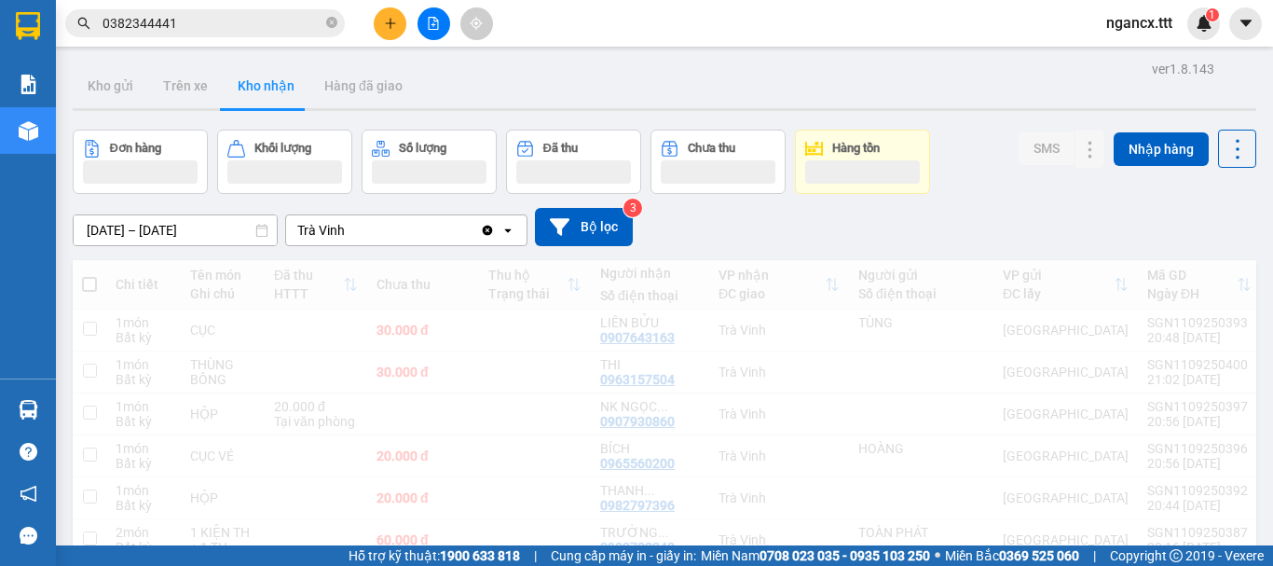
click at [1190, 37] on div "ngancx.ttt 1" at bounding box center [1155, 23] width 129 height 33
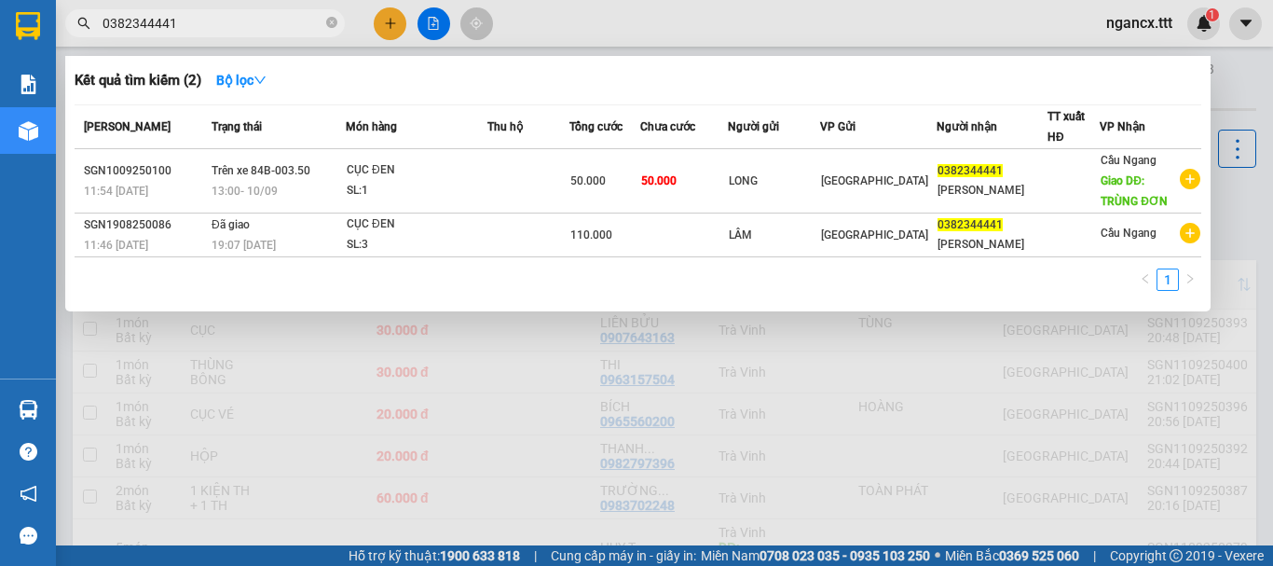
click at [243, 32] on input "0382344441" at bounding box center [212, 23] width 220 height 20
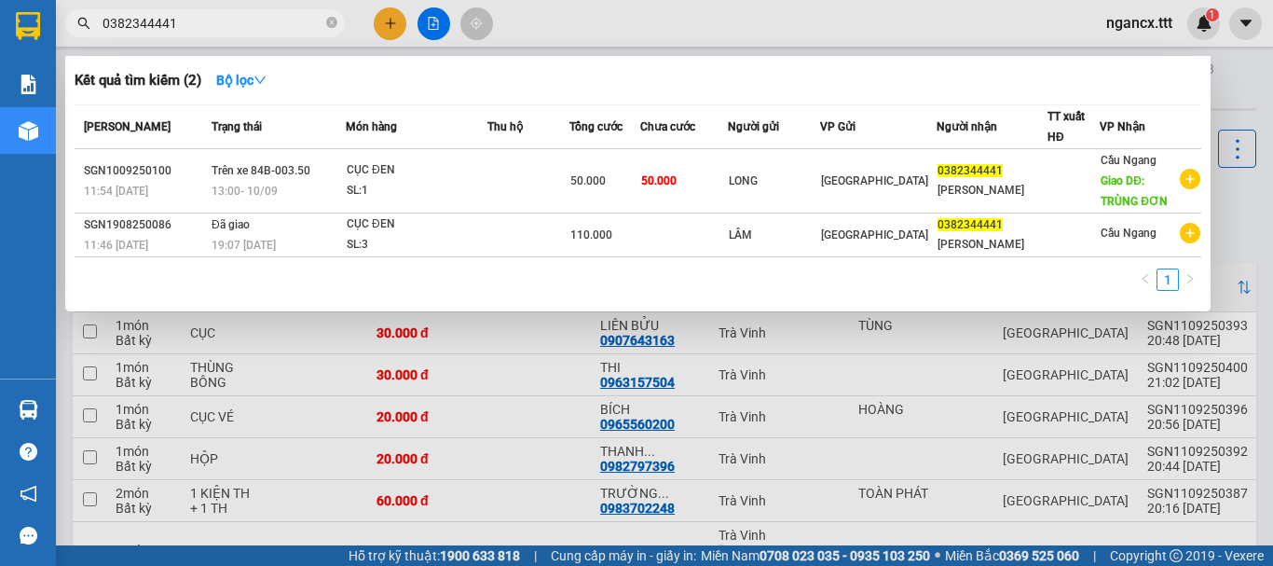
click at [280, 20] on input "0382344441" at bounding box center [212, 23] width 220 height 20
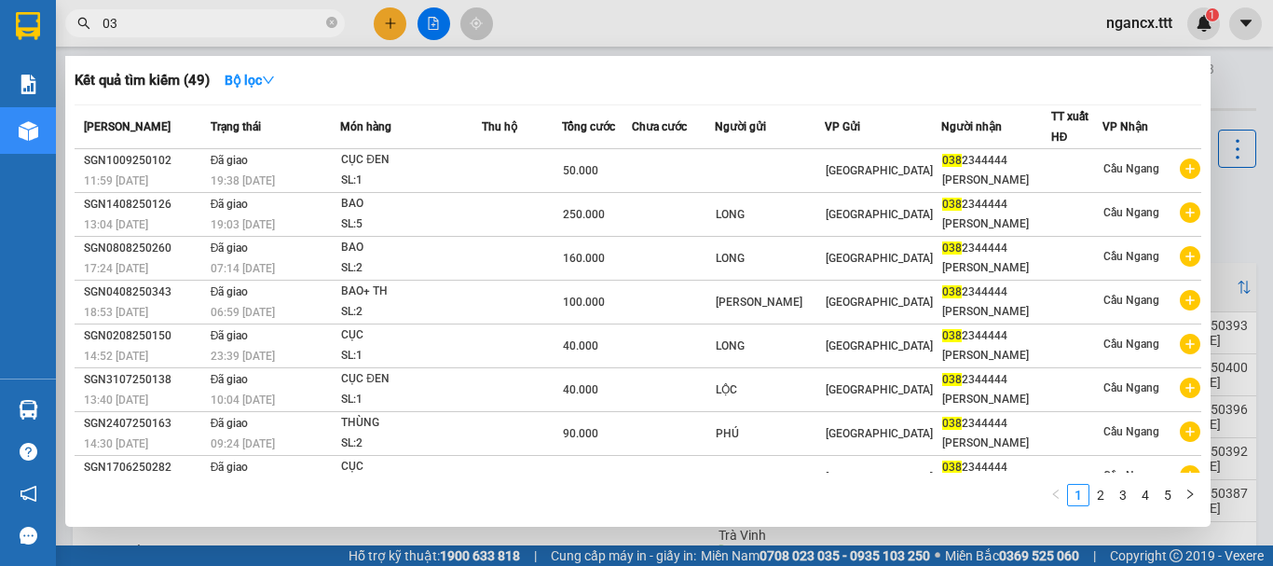
type input "0"
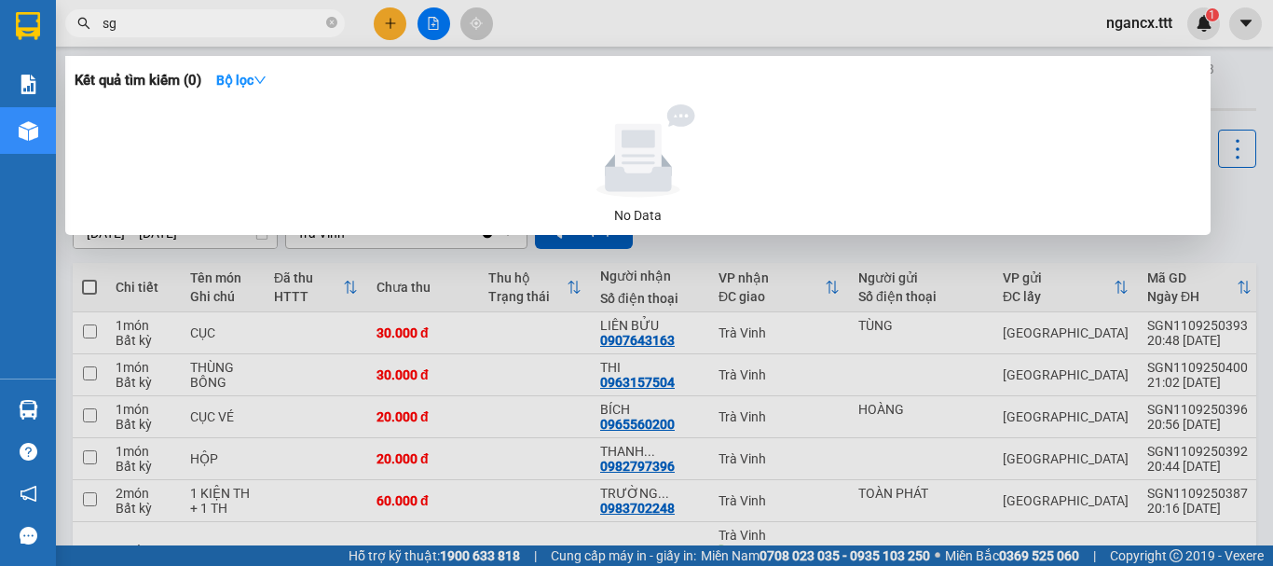
type input "s"
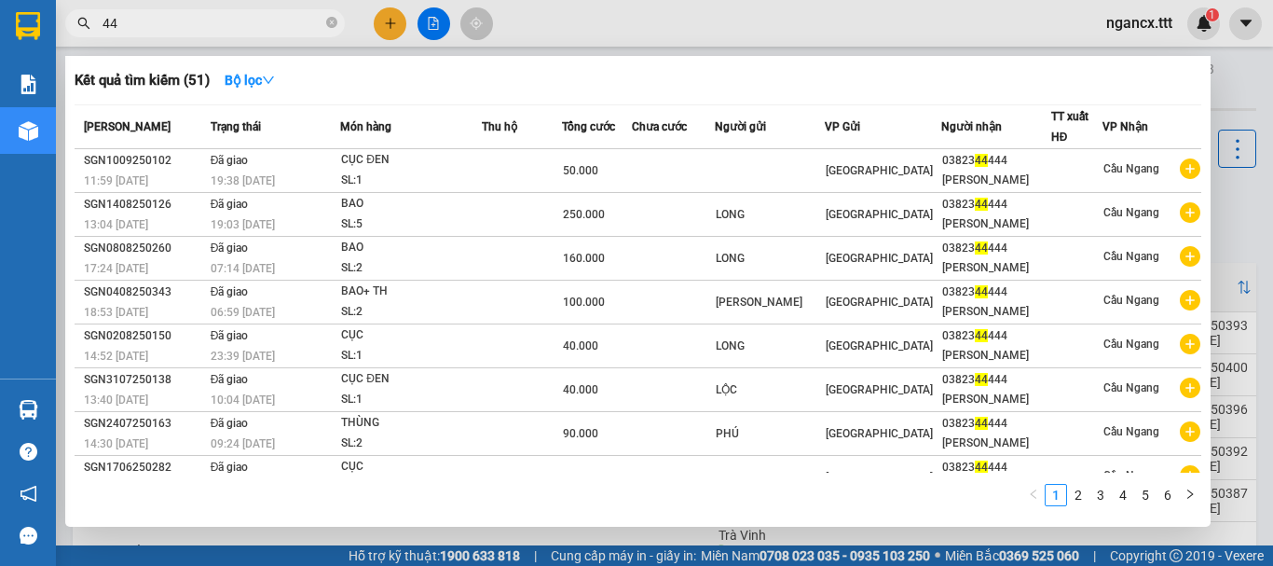
type input "4"
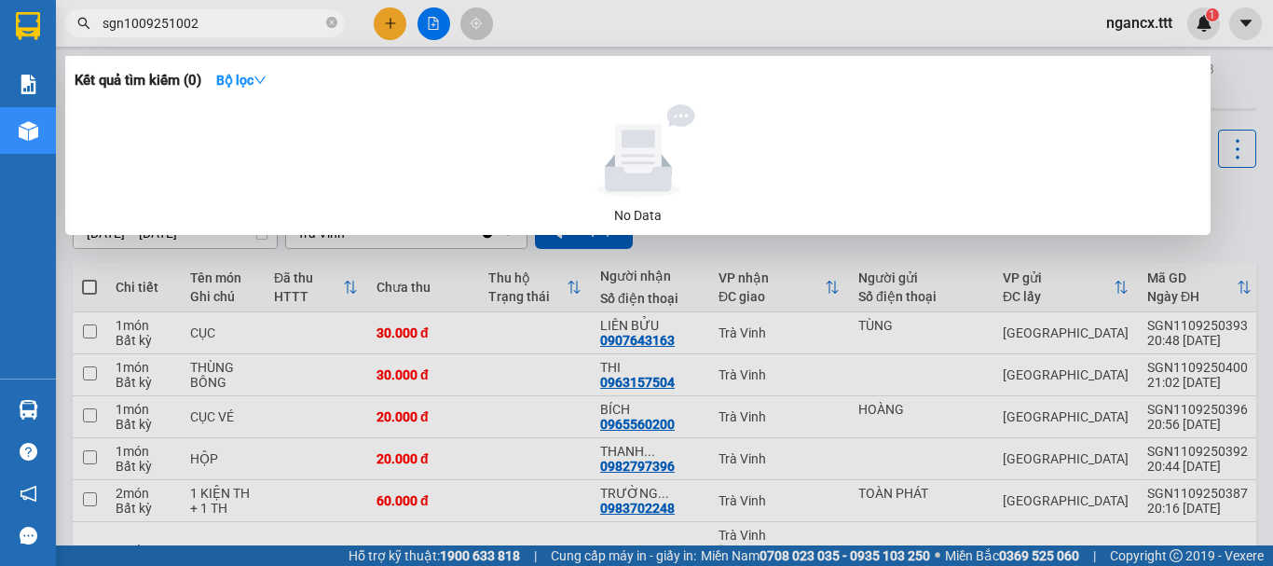
click at [219, 19] on input "sgn1009251002" at bounding box center [212, 23] width 220 height 20
click at [285, 201] on div "No Data" at bounding box center [638, 164] width 1112 height 121
click at [223, 27] on input "sgn1009251001" at bounding box center [212, 23] width 220 height 20
type input "s"
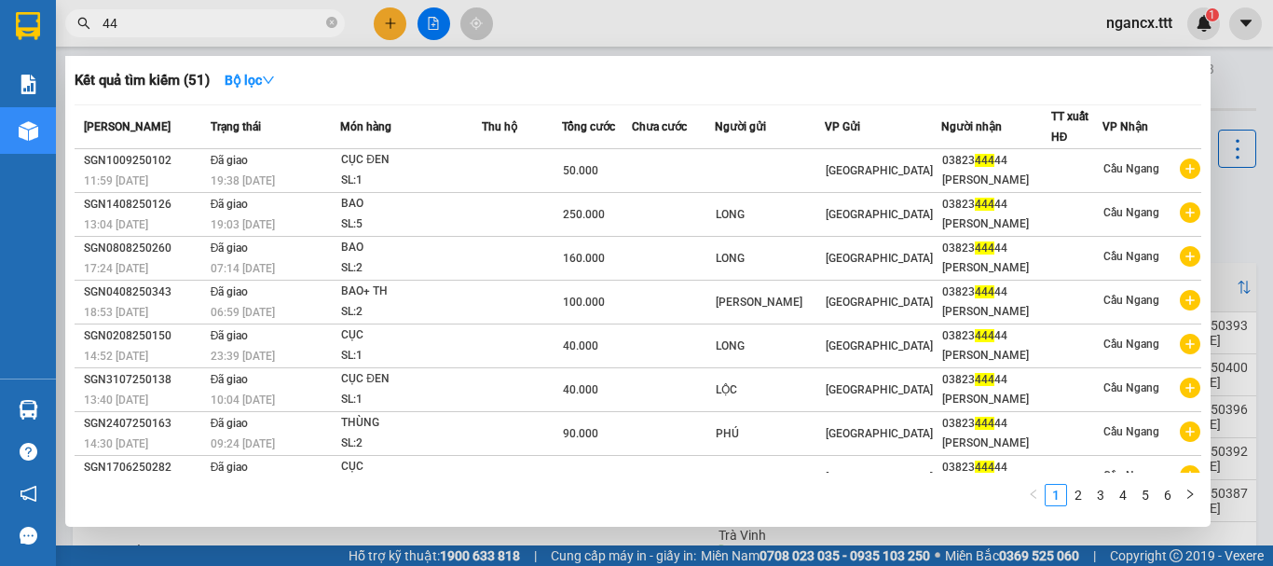
type input "4"
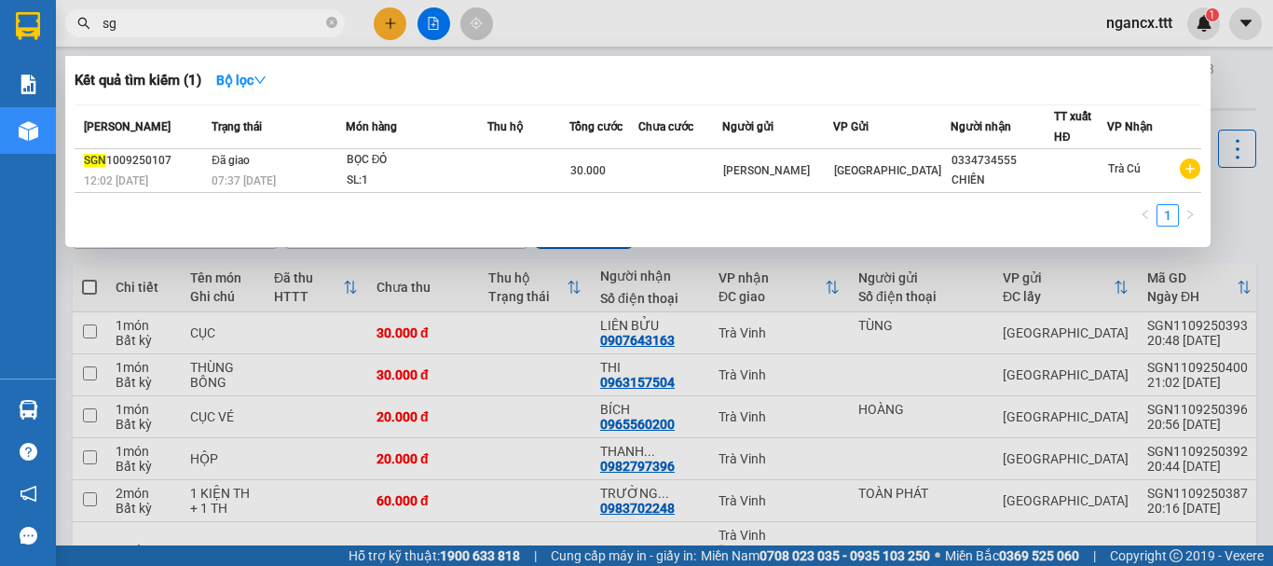
type input "s"
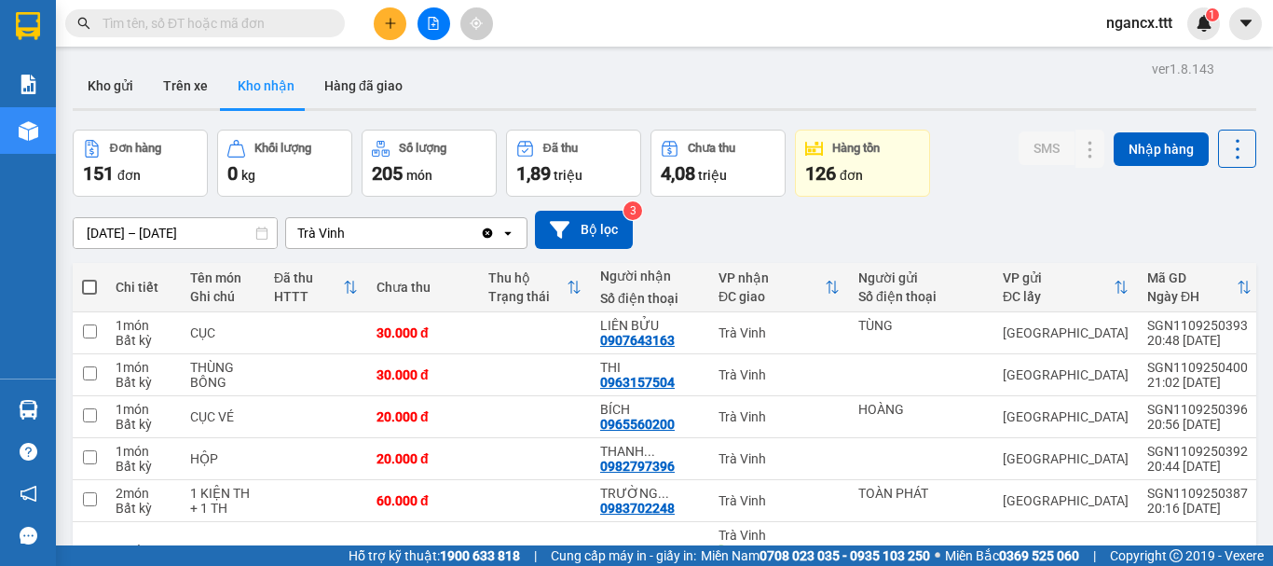
click at [216, 19] on input "text" at bounding box center [212, 23] width 220 height 20
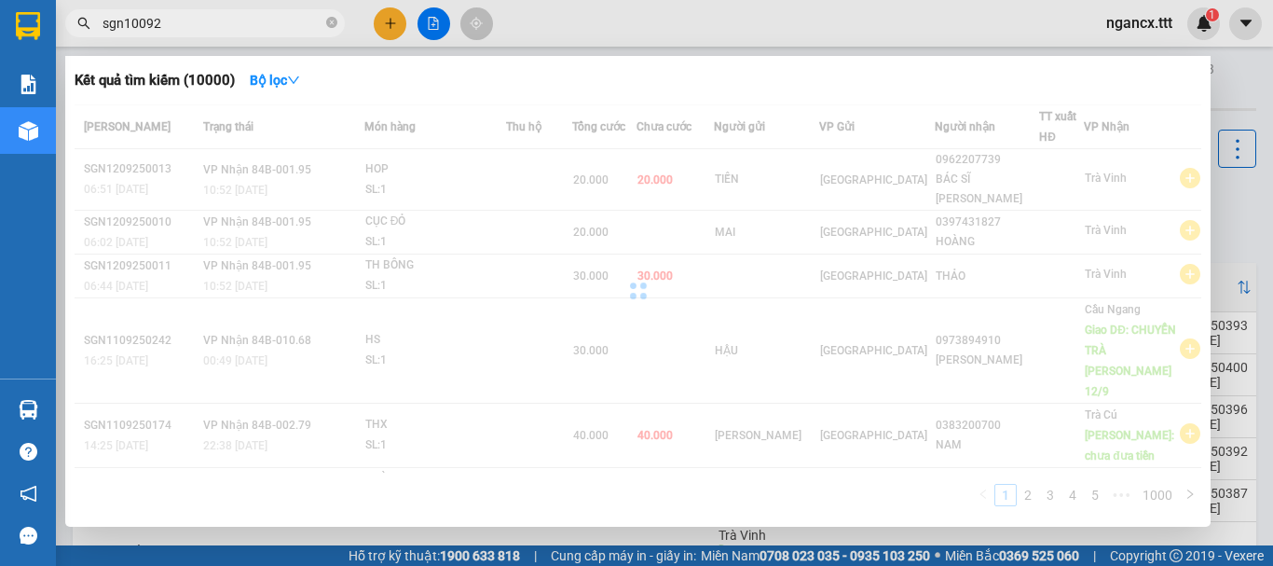
type input "sgn100925"
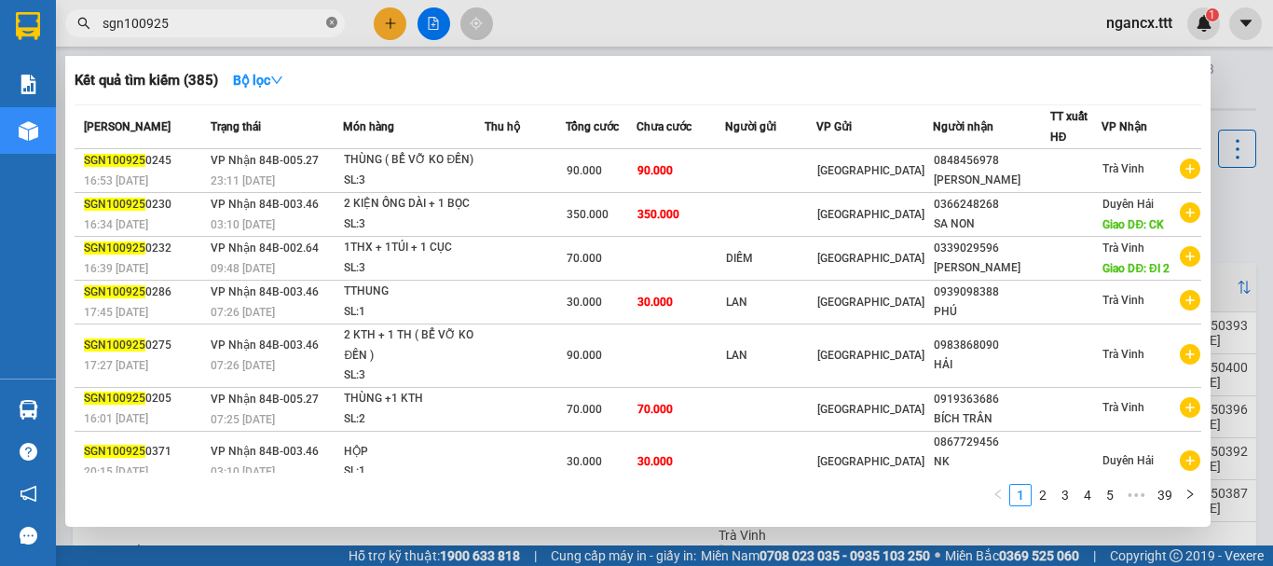
click at [328, 26] on icon "close-circle" at bounding box center [331, 22] width 11 height 11
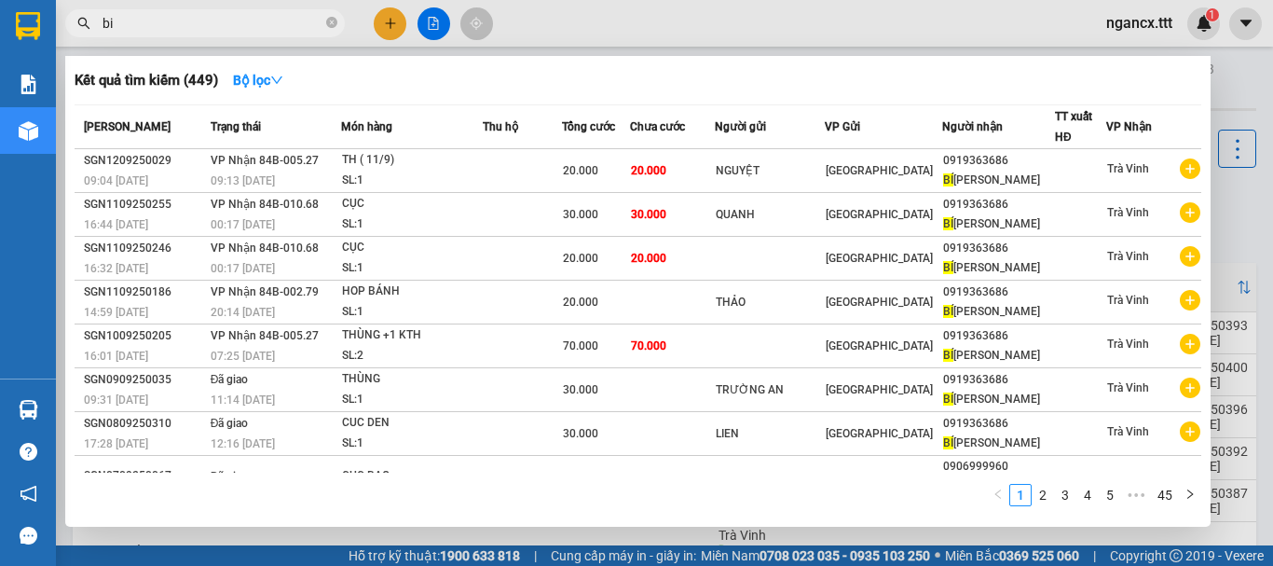
type input "b"
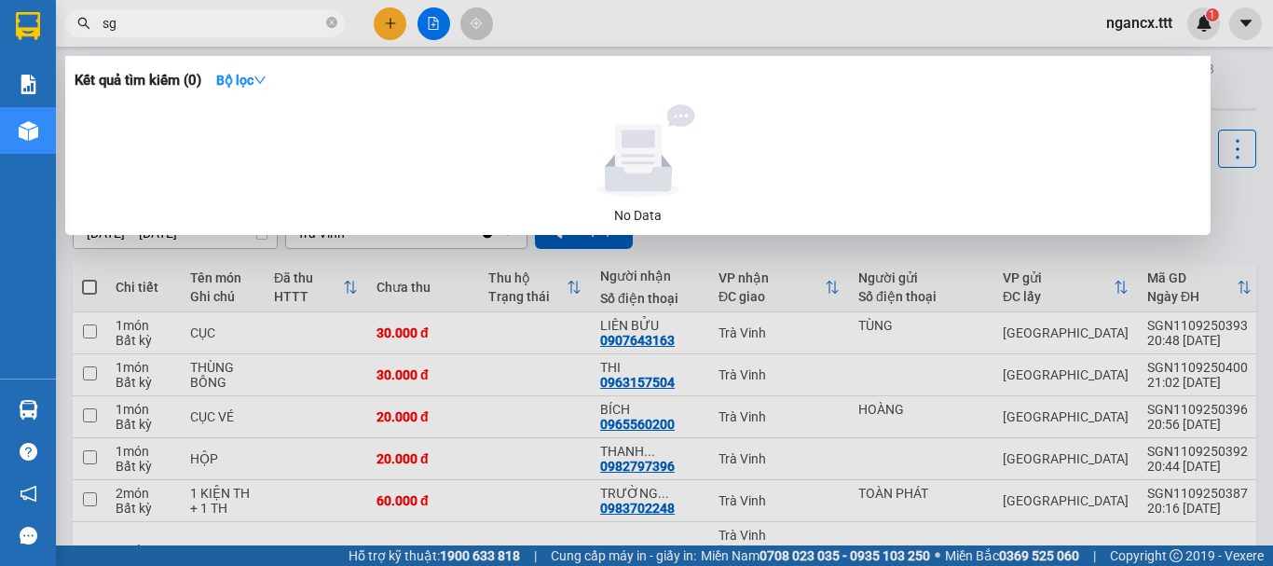
type input "s"
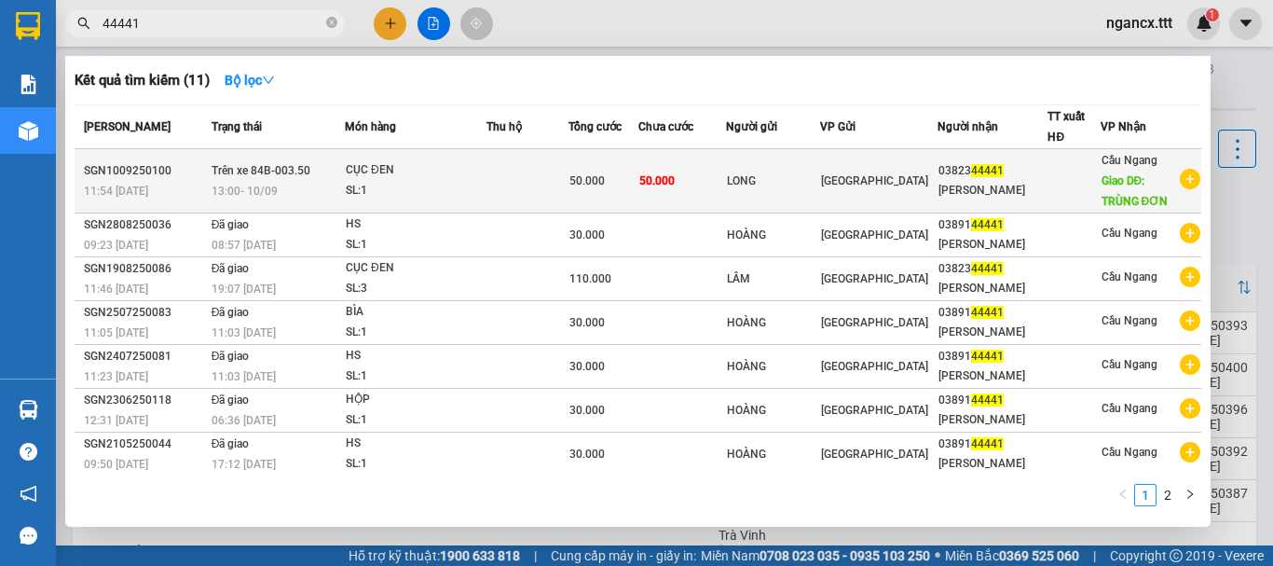
type input "44441"
click at [336, 173] on td "Trên xe 84B-003.50 13:00 - 10/09" at bounding box center [276, 181] width 138 height 64
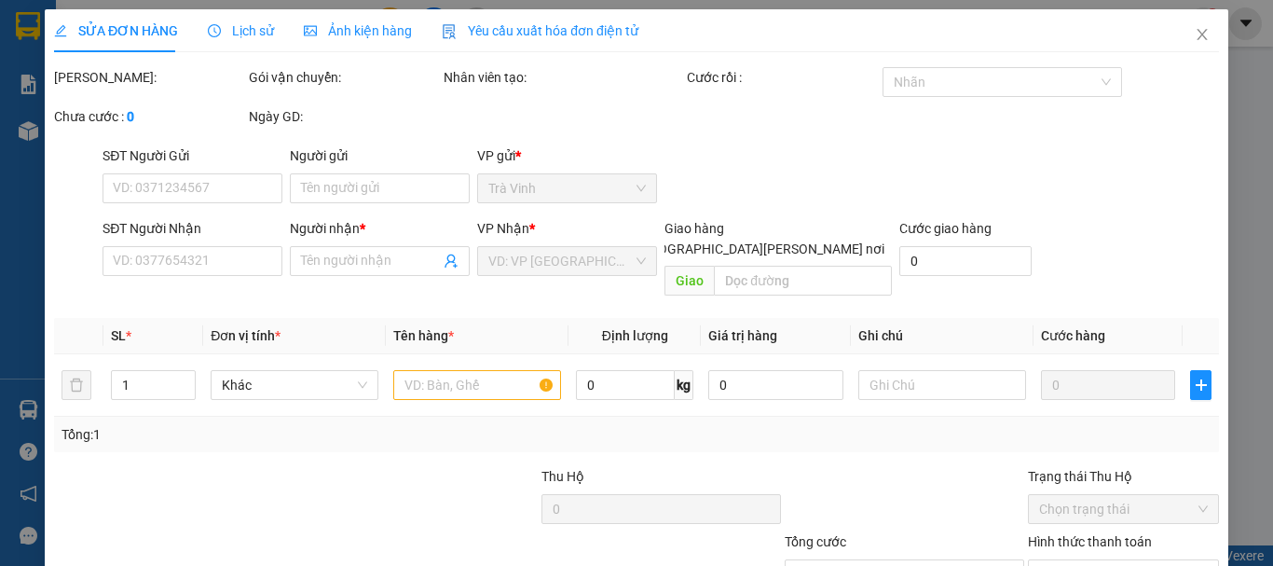
type input "LONG"
type input "0382344441"
type input "[PERSON_NAME]"
type input "TRÙNG ĐƠN"
type input "50.000"
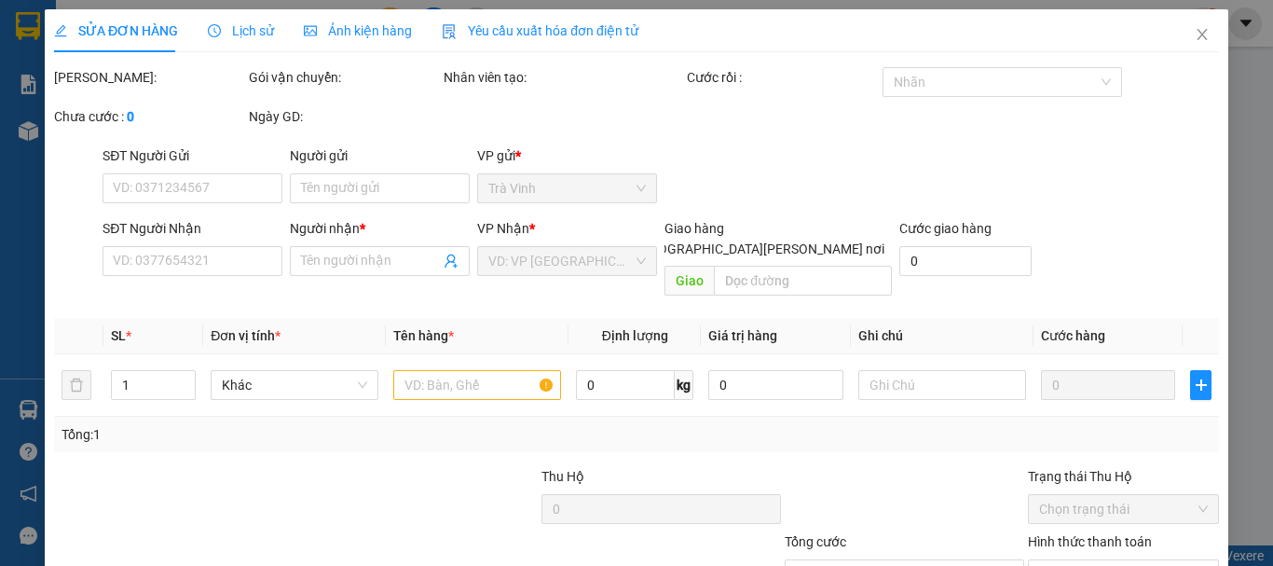
type input "50.000"
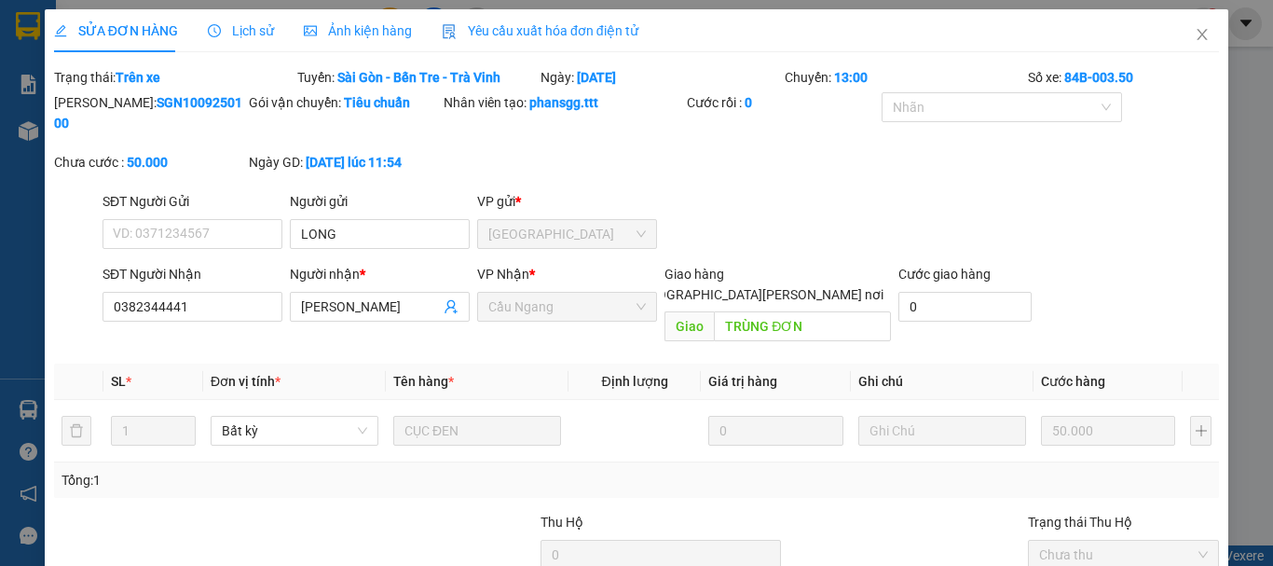
click at [248, 29] on span "Lịch sử" at bounding box center [241, 30] width 66 height 15
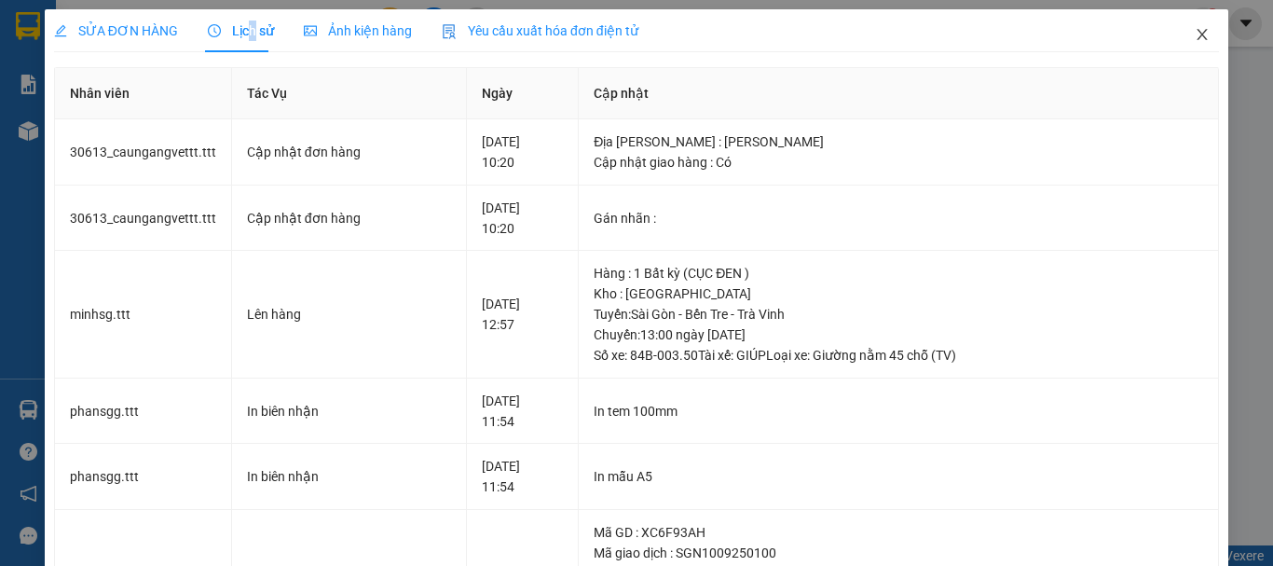
click at [1197, 36] on icon "close" at bounding box center [1202, 34] width 10 height 11
click at [1190, 34] on div "1" at bounding box center [1203, 23] width 33 height 33
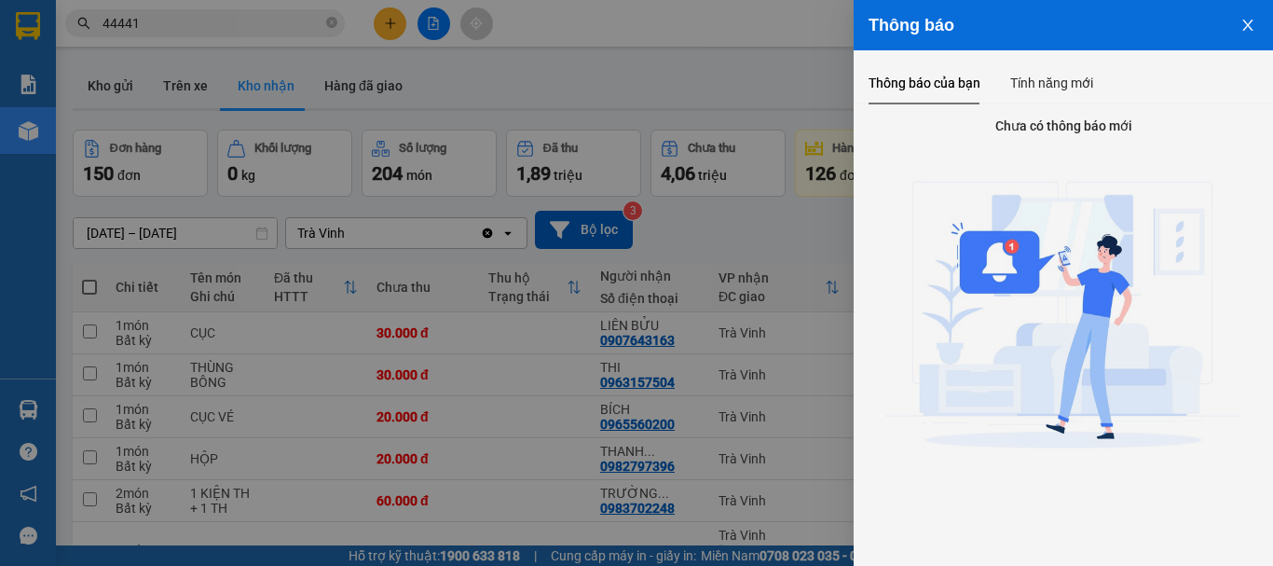
click at [1252, 22] on icon "close" at bounding box center [1247, 25] width 15 height 15
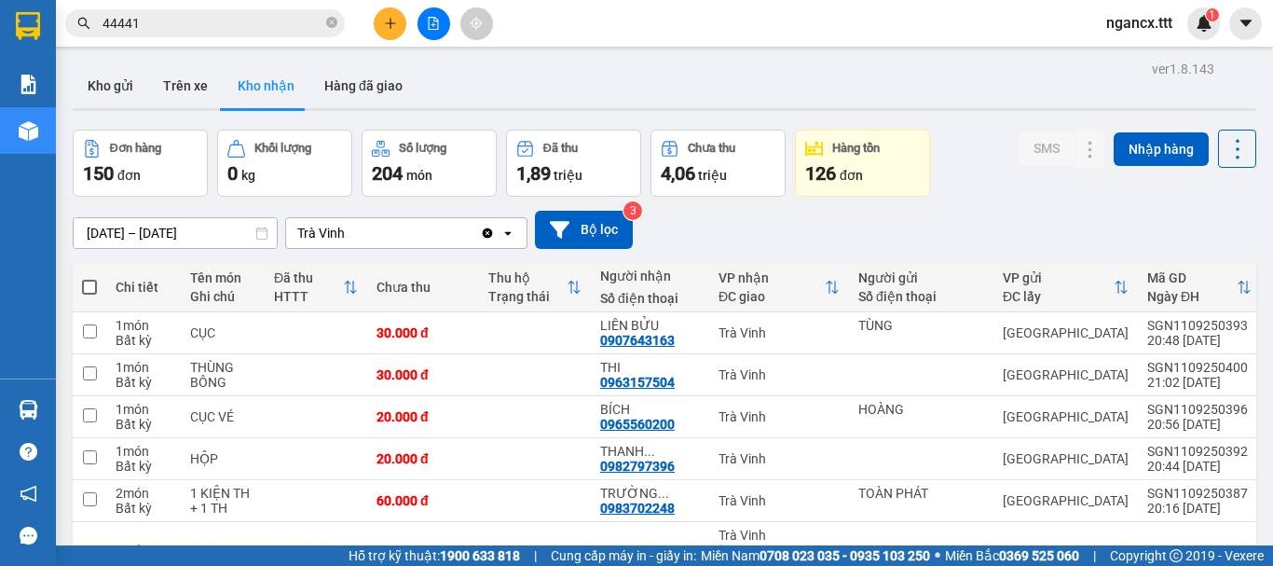
click at [333, 25] on icon "close-circle" at bounding box center [331, 22] width 11 height 11
click at [674, 75] on div "Kho gửi Trên xe Kho nhận Hàng đã giao" at bounding box center [664, 87] width 1183 height 49
